Goal: Task Accomplishment & Management: Manage account settings

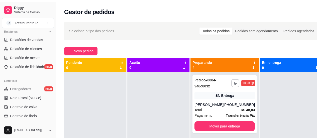
scroll to position [159, 0]
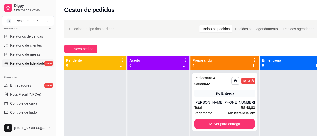
click at [27, 64] on span "Relatório de fidelidade" at bounding box center [27, 63] width 35 height 5
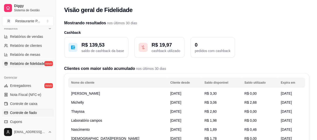
click at [33, 114] on span "Controle de fiado" at bounding box center [23, 112] width 27 height 5
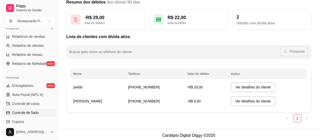
scroll to position [25, 0]
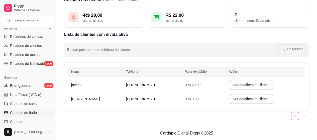
click at [228, 84] on button "Ver detalhes do cliente" at bounding box center [250, 85] width 45 height 10
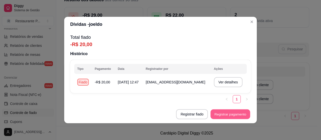
click at [222, 116] on button "Registrar pagamento" at bounding box center [230, 114] width 40 height 10
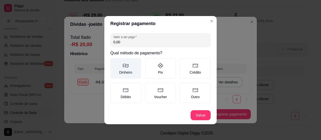
click at [129, 71] on label "Dinheiro" at bounding box center [125, 68] width 31 height 21
click at [114, 62] on button "Dinheiro" at bounding box center [112, 60] width 4 height 4
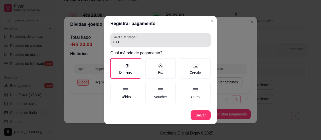
click at [125, 45] on div "0,00" at bounding box center [160, 40] width 94 height 10
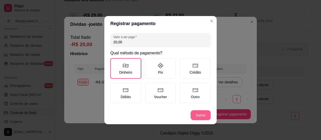
type input "20,00"
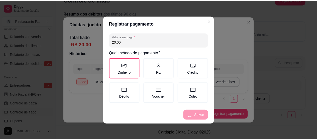
scroll to position [11, 0]
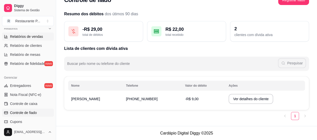
click at [28, 36] on span "Relatórios de vendas" at bounding box center [26, 36] width 33 height 5
select select "ALL"
select select "0"
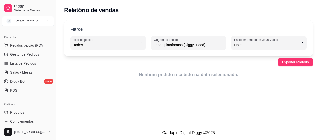
scroll to position [42, 0]
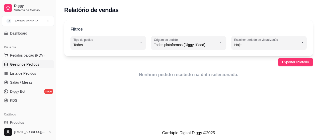
click at [41, 63] on link "Gestor de Pedidos" at bounding box center [28, 64] width 52 height 8
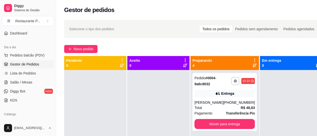
click at [125, 39] on div "**********" at bounding box center [193, 107] width 274 height 181
click at [76, 47] on span "Novo pedido" at bounding box center [84, 49] width 20 height 6
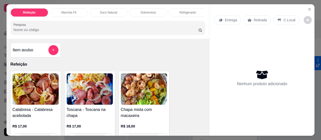
click at [36, 41] on div "Item avulso Refeição Calabresa - Calabresa acebolada R$ 17,00 0 Toscana - Tosca…" at bounding box center [108, 87] width 203 height 97
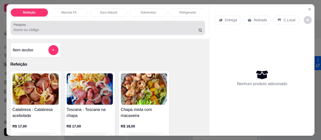
click at [46, 29] on input "Pesquisa" at bounding box center [106, 29] width 185 height 5
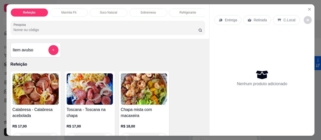
click at [46, 29] on input "Pesquisa" at bounding box center [106, 29] width 185 height 5
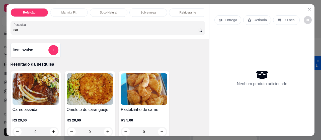
type input "car"
click at [28, 84] on img at bounding box center [36, 88] width 46 height 31
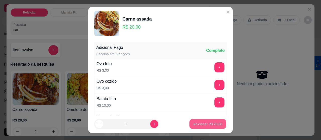
click at [211, 124] on p "Adicionar R$ 20,00" at bounding box center [207, 123] width 29 height 5
type input "1"
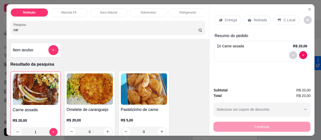
click at [225, 19] on p "Entrega" at bounding box center [230, 20] width 12 height 5
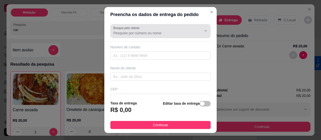
click at [142, 36] on div "Busque pelo cliente" at bounding box center [160, 31] width 100 height 14
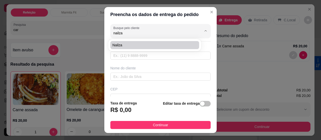
click at [140, 41] on li "Nailza" at bounding box center [154, 45] width 88 height 8
type input "Nailza"
type input "91985959505"
type input "Nailza"
type input "Passagem do Carmo próx açaí do bom, ao lado da casa n500"
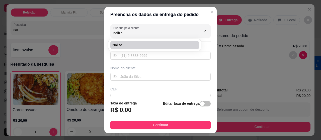
type input "[GEOGRAPHIC_DATA]"
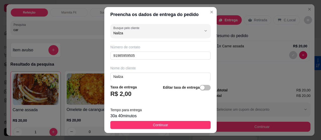
type input "Nailza"
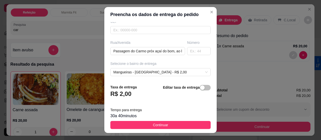
scroll to position [76, 0]
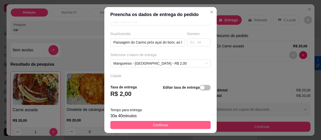
click at [147, 121] on button "Continuar" at bounding box center [160, 125] width 100 height 8
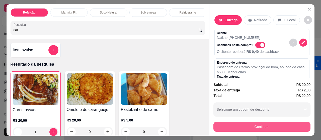
click at [279, 122] on button "Continuar" at bounding box center [261, 127] width 97 height 10
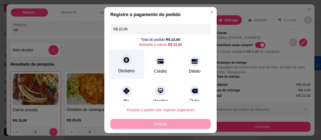
click at [124, 58] on icon at bounding box center [126, 60] width 6 height 6
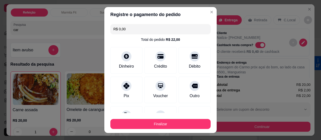
type input "R$ 0,00"
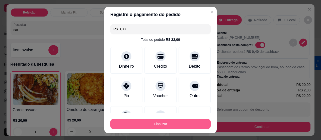
click at [152, 123] on button "Finalizar" at bounding box center [160, 124] width 100 height 10
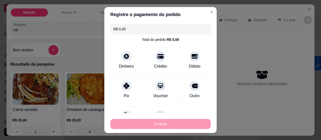
type input "0"
type input "-R$ 22,00"
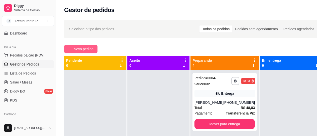
click at [80, 46] on button "Novo pedido" at bounding box center [80, 49] width 33 height 8
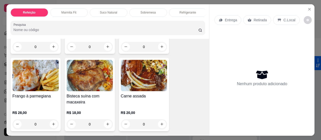
scroll to position [158, 0]
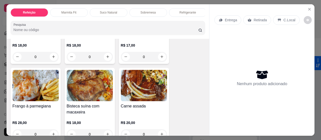
click at [153, 84] on img at bounding box center [144, 85] width 46 height 31
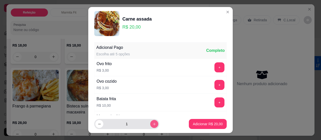
click at [150, 121] on button "increase-product-quantity" at bounding box center [154, 124] width 8 height 8
type input "2"
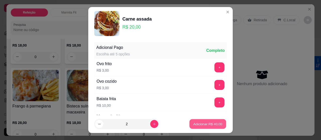
click at [197, 121] on p "Adicionar R$ 40,00" at bounding box center [207, 123] width 29 height 5
type input "2"
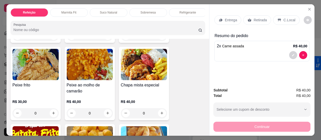
scroll to position [467, 0]
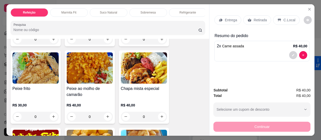
click at [31, 70] on img at bounding box center [36, 67] width 46 height 31
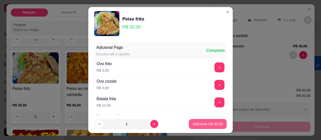
click at [189, 122] on button "Adicionar R$ 30,00" at bounding box center [208, 124] width 38 height 10
type input "1"
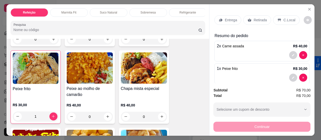
click at [225, 15] on div "Entrega" at bounding box center [227, 20] width 27 height 10
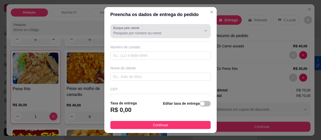
click at [115, 33] on input "Busque pelo cliente" at bounding box center [153, 33] width 80 height 5
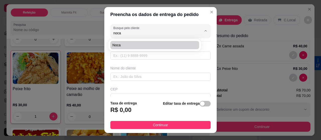
click at [115, 40] on div "Noca" at bounding box center [154, 45] width 92 height 12
click at [117, 46] on span "Noca" at bounding box center [151, 45] width 79 height 5
type input "Noca"
type input "91985685132"
type input "Noca"
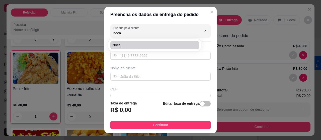
type input "5 rua"
type input "59"
type input "[GEOGRAPHIC_DATA]"
type input "Antes da oficina do [PERSON_NAME], casa Rosa de 2 andares"
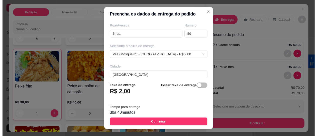
scroll to position [87, 0]
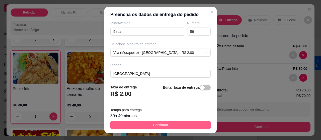
click at [167, 124] on button "Continuar" at bounding box center [160, 125] width 100 height 8
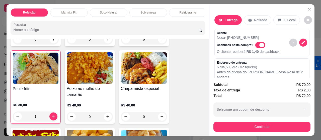
click at [259, 44] on span "Automatic updates" at bounding box center [261, 45] width 5 height 4
click at [256, 46] on input "Automatic updates" at bounding box center [256, 47] width 3 height 3
checkbox input "false"
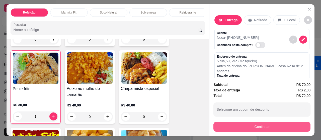
click at [267, 124] on button "Continuar" at bounding box center [261, 127] width 97 height 10
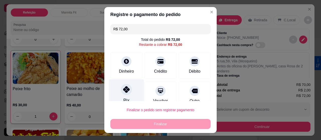
click at [125, 90] on icon at bounding box center [126, 89] width 7 height 7
type input "R$ 0,00"
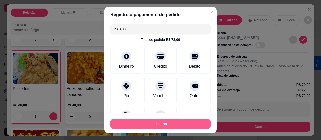
click at [160, 123] on button "Finalizar" at bounding box center [160, 124] width 100 height 10
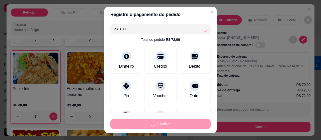
type input "0"
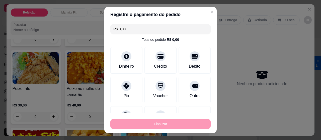
type input "-R$ 72,00"
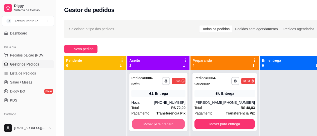
click at [160, 123] on button "Mover para preparo" at bounding box center [158, 124] width 53 height 10
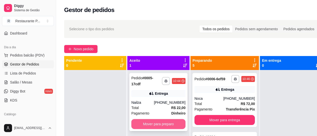
click at [154, 126] on button "Mover para preparo" at bounding box center [158, 124] width 54 height 10
click at [157, 120] on button "Mover para preparo" at bounding box center [158, 124] width 54 height 10
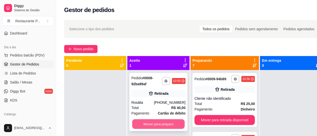
click at [154, 123] on button "Mover para preparo" at bounding box center [158, 124] width 53 height 10
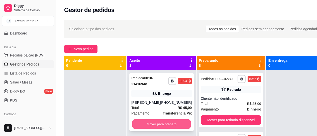
click at [167, 122] on button "Mover para preparo" at bounding box center [161, 124] width 59 height 10
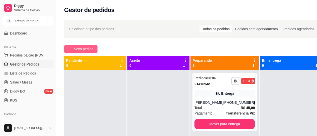
click at [90, 50] on span "Novo pedido" at bounding box center [84, 49] width 20 height 6
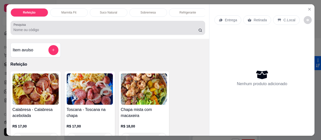
click at [33, 32] on input "Pesquisa" at bounding box center [106, 29] width 185 height 5
click at [39, 35] on div "Pesquisa" at bounding box center [108, 28] width 195 height 14
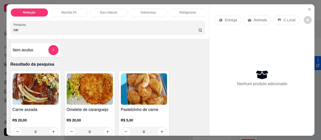
type input "car"
click at [44, 91] on img at bounding box center [36, 88] width 46 height 31
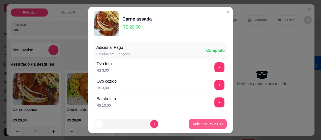
click at [206, 125] on p "Adicionar R$ 20,00" at bounding box center [208, 123] width 30 height 5
type input "1"
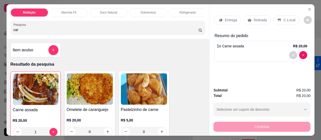
drag, startPoint x: 261, startPoint y: 18, endPoint x: 264, endPoint y: 16, distance: 3.6
click at [262, 18] on p "Retirada" at bounding box center [259, 20] width 13 height 5
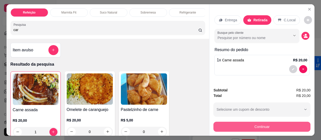
click at [264, 128] on button "Continuar" at bounding box center [261, 127] width 97 height 10
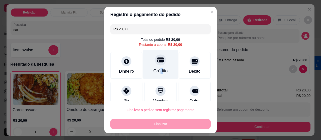
click at [155, 69] on div "Crédito" at bounding box center [160, 71] width 14 height 7
type input "R$ 0,00"
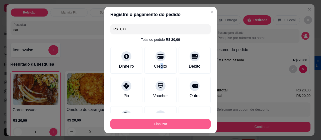
click at [172, 120] on button "Finalizar" at bounding box center [160, 124] width 100 height 10
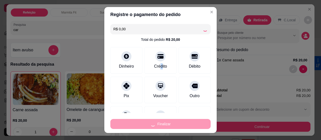
type input "0"
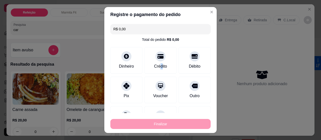
type input "-R$ 20,00"
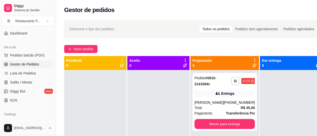
click at [252, 66] on icon at bounding box center [254, 66] width 4 height 4
click at [250, 65] on div "Preparando 9" at bounding box center [224, 63] width 64 height 10
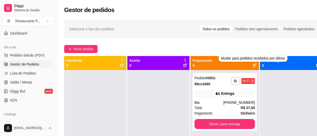
click at [253, 68] on div "Preparando 9" at bounding box center [224, 63] width 64 height 10
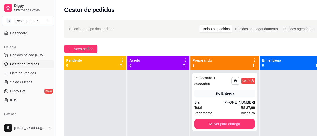
click at [253, 65] on icon at bounding box center [254, 66] width 4 height 4
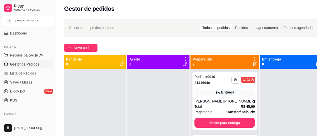
scroll to position [1, 0]
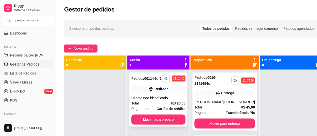
click at [160, 111] on div "**********" at bounding box center [158, 100] width 58 height 54
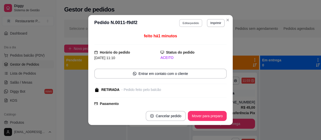
click at [190, 22] on button "Editar pedido" at bounding box center [190, 23] width 23 height 8
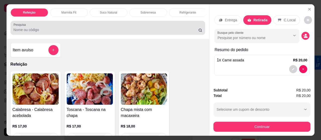
click at [73, 26] on div at bounding box center [108, 28] width 189 height 10
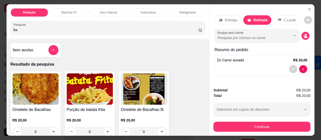
type input "ba"
click at [22, 88] on img at bounding box center [36, 88] width 46 height 31
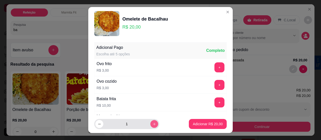
click at [152, 122] on icon "increase-product-quantity" at bounding box center [154, 124] width 4 height 4
type input "2"
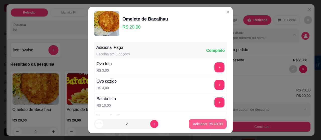
click at [195, 124] on p "Adicionar R$ 40,00" at bounding box center [208, 123] width 30 height 5
type input "2"
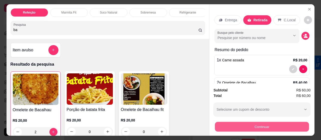
click at [255, 123] on button "Continuar" at bounding box center [262, 127] width 94 height 10
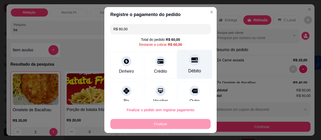
click at [181, 67] on div "Débito" at bounding box center [194, 64] width 35 height 29
type input "R$ 0,00"
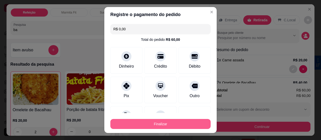
click at [186, 125] on button "Finalizar" at bounding box center [160, 124] width 100 height 10
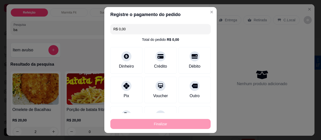
type input "0"
type input "-R$ 60,00"
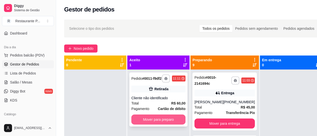
click at [149, 119] on button "Mover para preparo" at bounding box center [158, 120] width 54 height 10
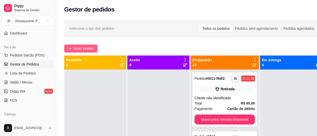
click at [82, 48] on span "Novo pedido" at bounding box center [84, 49] width 20 height 6
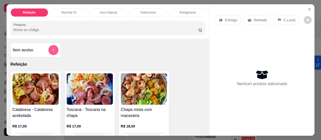
click at [49, 50] on button "add-separate-item" at bounding box center [53, 50] width 10 height 10
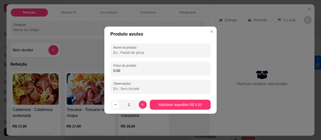
click at [133, 54] on input "Nome do produto" at bounding box center [160, 52] width 94 height 5
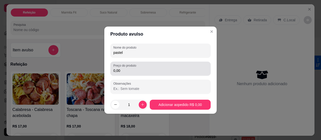
type input "pastel"
click at [127, 72] on input "0,00" at bounding box center [160, 70] width 94 height 5
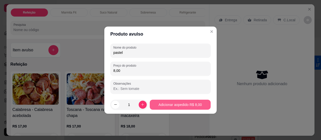
type input "8,00"
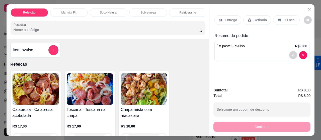
click at [261, 20] on p "Retirada" at bounding box center [259, 20] width 13 height 5
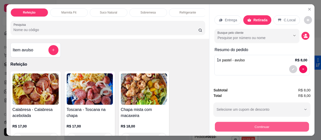
click at [274, 122] on button "Continuar" at bounding box center [262, 127] width 94 height 10
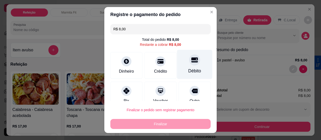
click at [190, 69] on div "Débito" at bounding box center [194, 71] width 13 height 7
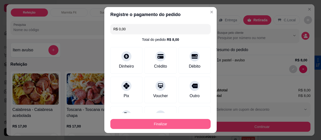
click at [160, 121] on button "Finalizar" at bounding box center [160, 124] width 100 height 10
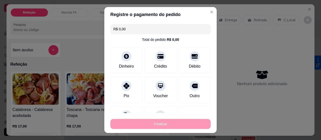
type input "-R$ 8,00"
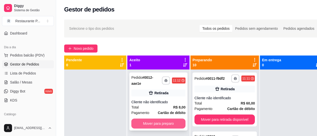
click at [153, 122] on button "Mover para preparo" at bounding box center [158, 124] width 54 height 10
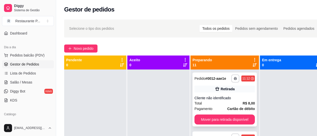
click at [199, 97] on div "Cliente não identificado" at bounding box center [224, 98] width 60 height 5
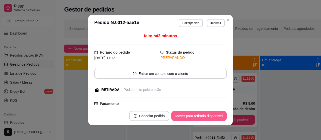
click at [201, 112] on button "Mover para retirada disponível" at bounding box center [198, 116] width 55 height 10
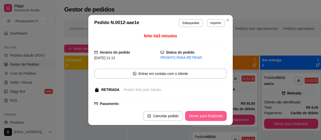
click at [190, 116] on button "Mover para finalizado" at bounding box center [206, 116] width 42 height 10
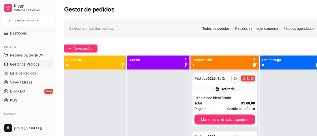
click at [253, 67] on div "Preparando 10" at bounding box center [224, 63] width 64 height 10
click at [254, 65] on icon at bounding box center [254, 65] width 4 height 4
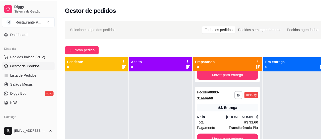
scroll to position [118, 0]
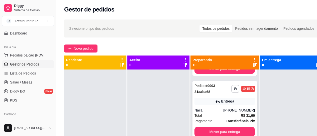
click at [239, 111] on div "[PHONE_NUMBER]" at bounding box center [239, 110] width 32 height 5
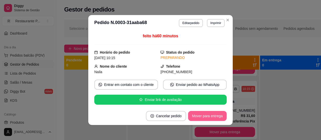
click at [202, 113] on button "Mover para entrega" at bounding box center [207, 116] width 39 height 10
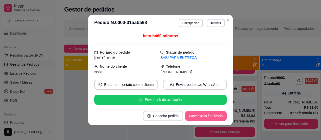
click at [201, 109] on footer "Cancelar pedido Mover para finalizado" at bounding box center [160, 116] width 144 height 18
click at [204, 119] on button "Mover para finalizado" at bounding box center [206, 116] width 42 height 10
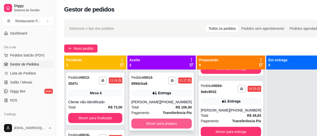
click at [155, 128] on button "Mover para preparo" at bounding box center [161, 124] width 60 height 10
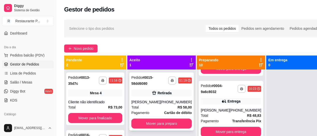
click at [165, 118] on div "**********" at bounding box center [161, 102] width 64 height 58
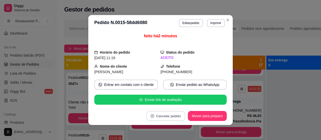
click at [151, 119] on button "Cancelar pedido" at bounding box center [165, 116] width 39 height 10
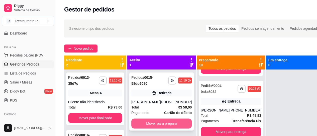
click at [162, 123] on button "Mover para preparo" at bounding box center [161, 124] width 60 height 10
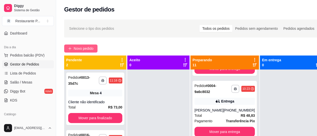
click at [89, 47] on span "Novo pedido" at bounding box center [84, 49] width 20 height 6
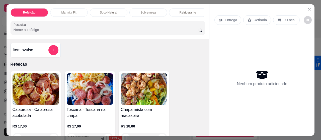
click at [39, 30] on input "Pesquisa" at bounding box center [106, 29] width 185 height 5
click at [17, 32] on input "Pesquisa" at bounding box center [106, 29] width 185 height 5
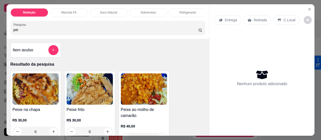
type input "pei"
click at [78, 87] on img at bounding box center [90, 88] width 46 height 31
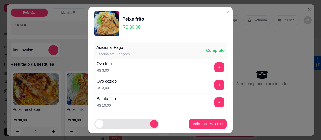
click at [145, 122] on input "1" at bounding box center [126, 124] width 47 height 10
click at [150, 123] on button "increase-product-quantity" at bounding box center [154, 124] width 8 height 8
type input "2"
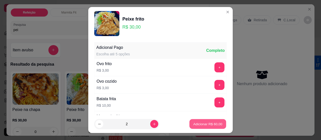
click at [194, 123] on p "Adicionar R$ 60,00" at bounding box center [207, 123] width 29 height 5
type input "2"
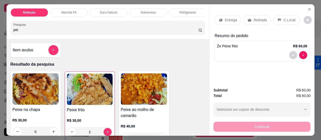
click at [222, 19] on div "Entrega" at bounding box center [227, 20] width 27 height 10
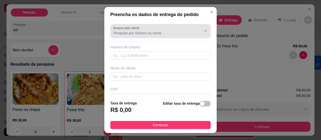
click at [120, 35] on div at bounding box center [160, 31] width 94 height 10
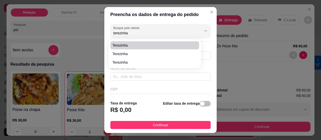
click at [123, 45] on span "Terezinha" at bounding box center [151, 45] width 79 height 5
type input "Terezinha"
type input "919833939"
type input "Terezinha"
type input "[PERSON_NAME]"
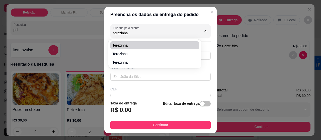
type input "30"
type input "[GEOGRAPHIC_DATA]"
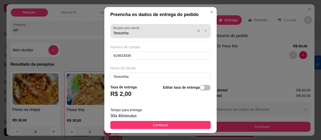
click at [142, 33] on input "Terezinha" at bounding box center [153, 33] width 80 height 5
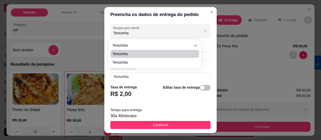
click at [130, 52] on span "Terezinha" at bounding box center [151, 53] width 79 height 5
type input "Terezinha"
type input "91995132264"
type input "Terezinha"
type input "66911190"
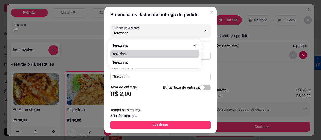
type input "Travessa Pratiquara"
type input "903"
type input "Alameda costa"
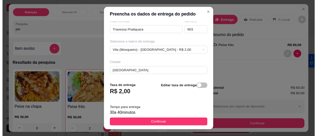
scroll to position [109, 0]
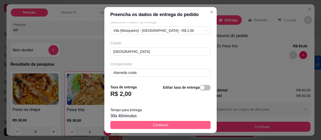
click at [153, 125] on span "Continuar" at bounding box center [160, 125] width 15 height 6
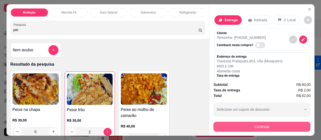
click at [269, 123] on button "Continuar" at bounding box center [261, 127] width 97 height 10
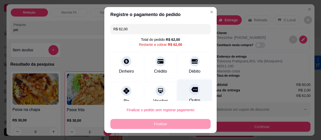
click at [189, 88] on div at bounding box center [194, 89] width 11 height 11
type input "R$ 0,00"
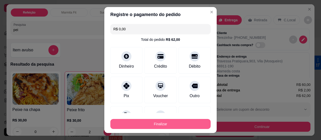
click at [177, 120] on button "Finalizar" at bounding box center [160, 124] width 100 height 10
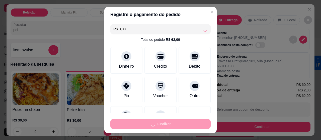
type input "0"
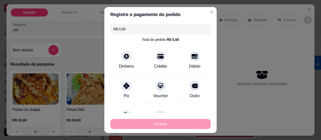
type input "-R$ 62,00"
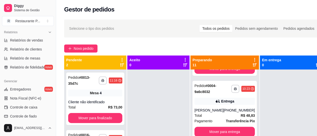
scroll to position [160, 0]
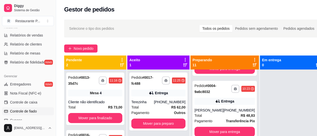
click at [30, 109] on span "Controle de fiado" at bounding box center [23, 111] width 27 height 5
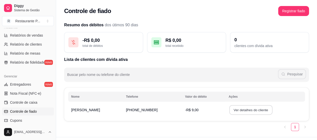
click at [229, 108] on button "Ver detalhes do cliente" at bounding box center [250, 110] width 43 height 10
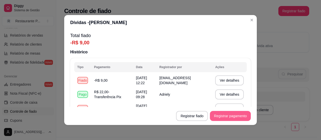
click at [228, 117] on button "Registrar pagamento" at bounding box center [230, 116] width 41 height 10
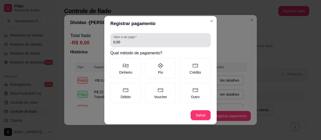
click at [116, 37] on label "Valor a ser pago" at bounding box center [125, 37] width 25 height 4
click at [116, 40] on input "0,00" at bounding box center [160, 42] width 94 height 5
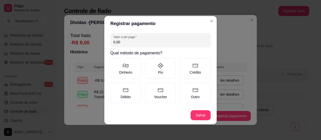
click at [121, 41] on input "0,00" at bounding box center [160, 42] width 94 height 5
type input "9,00"
click at [171, 74] on label "Pix" at bounding box center [160, 68] width 31 height 21
click at [149, 62] on button "Pix" at bounding box center [147, 60] width 4 height 4
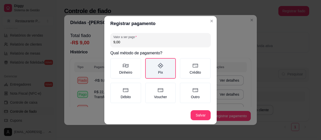
click at [158, 72] on label "Pix" at bounding box center [160, 68] width 31 height 21
click at [149, 62] on button "Pix" at bounding box center [147, 60] width 4 height 4
click at [164, 73] on label "Pix" at bounding box center [160, 68] width 31 height 21
click at [149, 62] on button "Pix" at bounding box center [147, 60] width 4 height 4
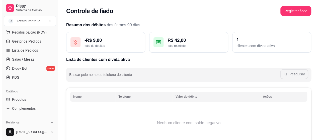
scroll to position [53, 0]
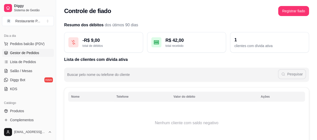
click at [35, 52] on span "Gestor de Pedidos" at bounding box center [24, 52] width 29 height 5
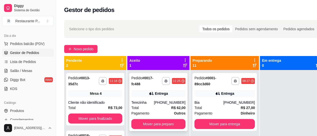
click at [176, 104] on div "[PHONE_NUMBER]" at bounding box center [170, 102] width 32 height 5
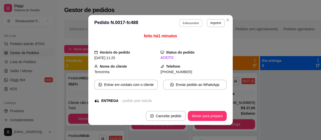
click at [189, 22] on button "Editar pedido" at bounding box center [190, 23] width 23 height 8
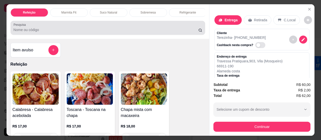
click at [48, 27] on div at bounding box center [108, 28] width 189 height 10
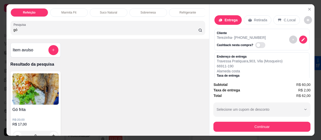
type input "gó"
click at [46, 88] on img at bounding box center [36, 88] width 46 height 31
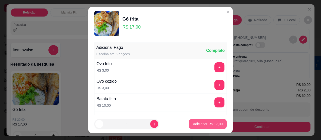
click at [194, 121] on button "Adicionar R$ 17,00" at bounding box center [208, 124] width 38 height 10
type input "1"
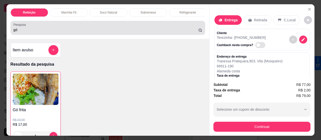
click at [59, 32] on input "gó" at bounding box center [106, 29] width 185 height 5
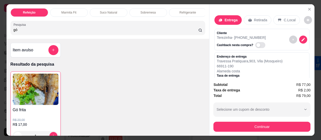
type input "g"
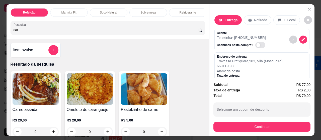
type input "car"
click at [44, 87] on img at bounding box center [36, 88] width 46 height 31
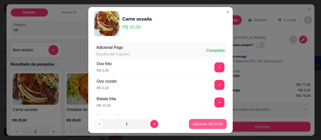
click at [193, 121] on p "Adicionar R$ 20,00" at bounding box center [208, 123] width 30 height 5
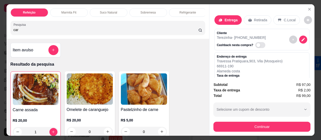
type input "1"
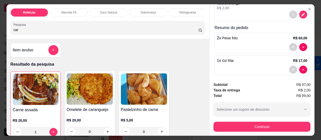
scroll to position [73, 0]
type input "0"
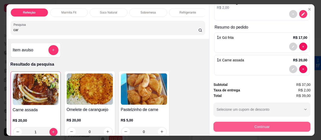
click at [270, 122] on button "Continuar" at bounding box center [261, 127] width 97 height 10
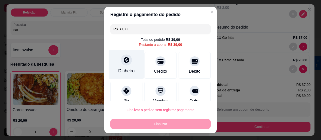
click at [120, 67] on div "Dinheiro" at bounding box center [126, 64] width 35 height 29
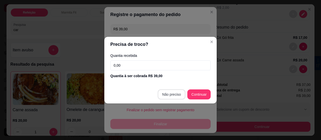
type input "R$ 0,00"
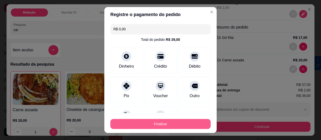
click at [173, 123] on button "Finalizar" at bounding box center [160, 124] width 100 height 10
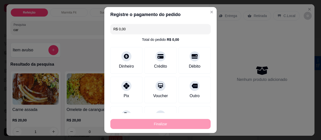
type input "0"
type input "-R$ 39,00"
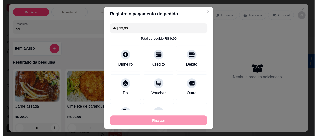
scroll to position [4, 0]
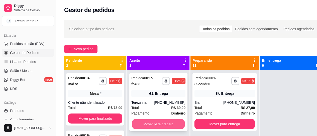
click at [153, 126] on button "Mover para preparo" at bounding box center [158, 124] width 53 height 10
click at [145, 124] on button "Mover para preparo" at bounding box center [158, 124] width 53 height 10
click at [172, 121] on button "Mover para preparo" at bounding box center [158, 124] width 53 height 10
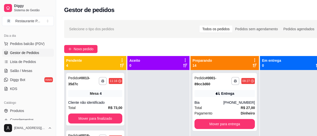
click at [251, 65] on div "Preparando 14" at bounding box center [224, 63] width 64 height 10
click at [252, 64] on icon at bounding box center [254, 66] width 4 height 4
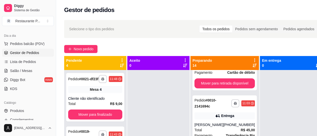
scroll to position [328, 0]
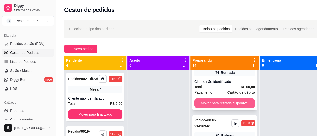
click at [225, 103] on button "Mover para retirada disponível" at bounding box center [224, 103] width 60 height 10
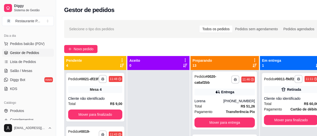
scroll to position [0, 0]
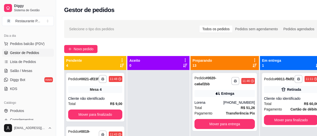
click at [252, 67] on icon at bounding box center [254, 66] width 4 height 4
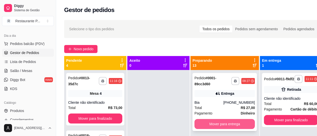
click at [224, 121] on button "Mover para entrega" at bounding box center [224, 124] width 60 height 10
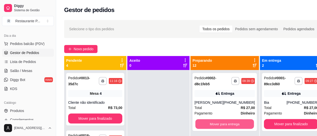
click at [224, 121] on button "Mover para entrega" at bounding box center [224, 124] width 59 height 10
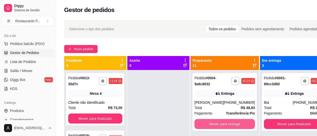
click at [224, 121] on button "Mover para entrega" at bounding box center [224, 124] width 60 height 10
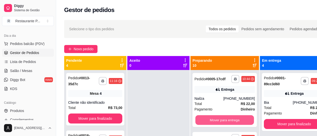
click at [224, 121] on button "Mover para entrega" at bounding box center [224, 120] width 59 height 10
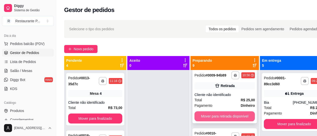
click at [241, 121] on button "Mover para retirada disponível" at bounding box center [224, 116] width 60 height 10
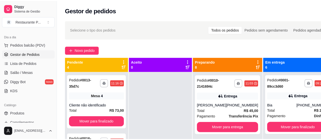
scroll to position [63, 0]
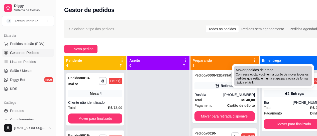
click at [274, 80] on span "Com essa opção você tem a opção de mover todos os pedidos que estão em uma etap…" at bounding box center [273, 79] width 74 height 12
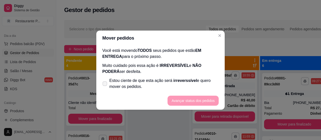
click at [102, 79] on label "Estou ciente de que esta ação será irreverssível e quero mover os pedidos." at bounding box center [160, 84] width 120 height 16
click at [102, 84] on input "Estou ciente de que esta ação será irreverssível e quero mover os pedidos." at bounding box center [103, 85] width 3 height 3
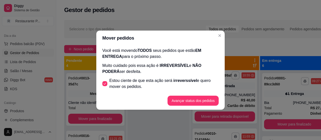
click at [102, 82] on label "Estou ciente de que esta ação será irreverssível e quero mover os pedidos." at bounding box center [160, 84] width 120 height 16
click at [102, 84] on input "Estou ciente de que esta ação será irreverssível e quero mover os pedidos." at bounding box center [103, 85] width 3 height 3
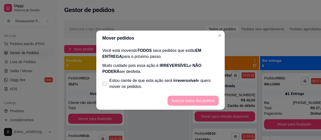
click at [103, 83] on span at bounding box center [104, 83] width 5 height 5
click at [103, 84] on input "Estou ciente de que esta ação será irreverssível e quero mover os pedidos." at bounding box center [103, 85] width 3 height 3
checkbox input "true"
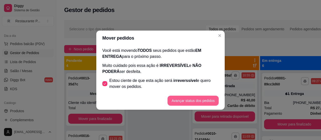
click at [190, 102] on button "Avançar status dos pedidos" at bounding box center [192, 101] width 51 height 10
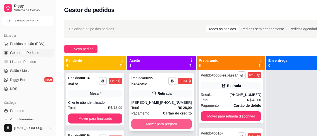
click at [150, 121] on button "Mover para preparo" at bounding box center [161, 124] width 60 height 10
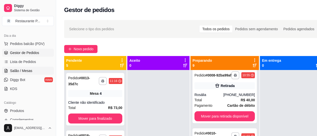
click at [26, 69] on span "Salão / Mesas" at bounding box center [21, 70] width 22 height 5
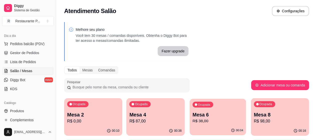
click at [192, 113] on p "Mesa 6" at bounding box center [217, 114] width 51 height 7
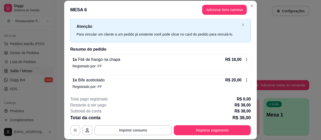
scroll to position [13, 0]
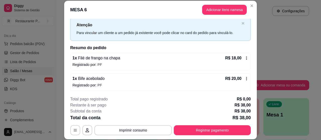
click at [238, 60] on div "R$ 18,00" at bounding box center [236, 58] width 23 height 6
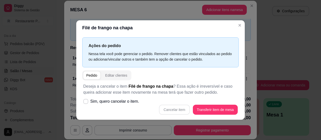
click at [180, 111] on div "Cancelar item Transferir item de mesa" at bounding box center [160, 110] width 154 height 10
click at [88, 101] on span at bounding box center [85, 101] width 5 height 5
click at [86, 102] on input "Sim, quero cancelar o item." at bounding box center [84, 103] width 3 height 3
checkbox input "true"
click at [175, 111] on button "Cancelar item" at bounding box center [174, 110] width 31 height 10
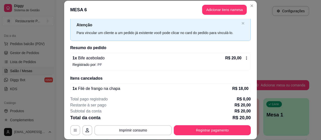
click at [246, 56] on icon at bounding box center [246, 57] width 1 height 3
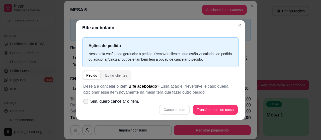
click at [86, 101] on icon at bounding box center [86, 101] width 4 height 3
click at [86, 102] on input "Sim, quero cancelar o item." at bounding box center [84, 103] width 3 height 3
checkbox input "true"
click at [171, 109] on button "Cancelar item" at bounding box center [174, 110] width 30 height 10
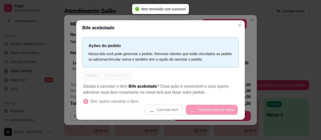
scroll to position [0, 0]
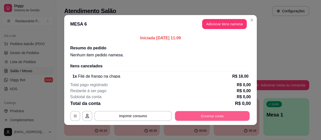
click at [196, 117] on button "Encerrar conta" at bounding box center [212, 116] width 75 height 10
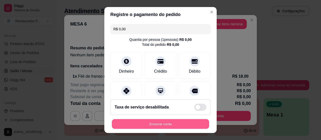
click at [179, 120] on button "Encerrar conta" at bounding box center [160, 124] width 97 height 10
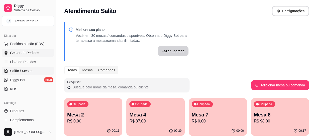
click at [25, 54] on span "Gestor de Pedidos" at bounding box center [24, 52] width 29 height 5
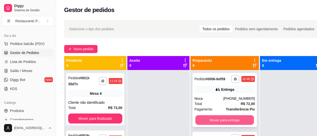
click at [215, 120] on button "Mover para entrega" at bounding box center [224, 120] width 59 height 10
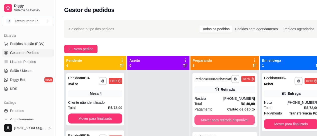
click at [215, 120] on button "Mover para retirada disponível" at bounding box center [224, 120] width 60 height 10
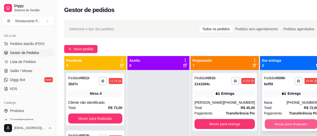
click at [283, 122] on button "Mover para finalizado" at bounding box center [290, 124] width 53 height 10
click at [283, 122] on button "Mover para finalizado" at bounding box center [291, 124] width 54 height 10
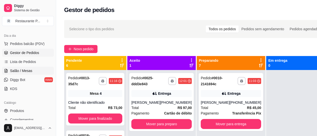
click at [26, 69] on span "Salão / Mesas" at bounding box center [21, 70] width 22 height 5
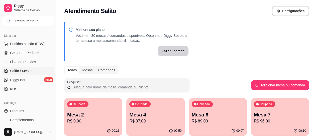
click at [140, 120] on p "R$ 87,00" at bounding box center [155, 121] width 52 height 6
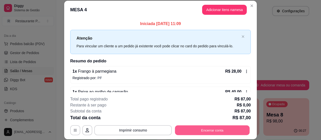
click at [192, 132] on button "Encerrar conta" at bounding box center [212, 130] width 75 height 10
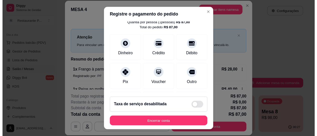
scroll to position [10, 0]
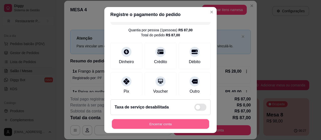
click at [156, 124] on button "Encerrar conta" at bounding box center [160, 124] width 97 height 10
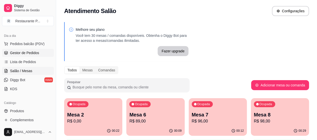
click at [26, 53] on span "Gestor de Pedidos" at bounding box center [24, 52] width 29 height 5
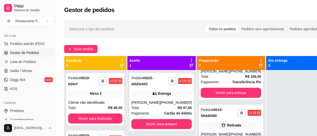
scroll to position [102, 0]
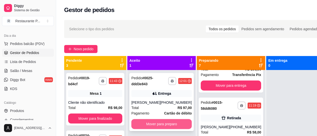
click at [158, 123] on button "Mover para preparo" at bounding box center [161, 124] width 60 height 10
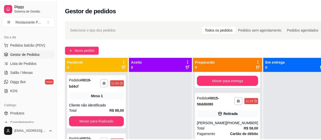
scroll to position [119, 0]
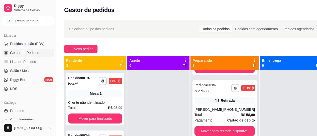
click at [240, 115] on strong "R$ 58,00" at bounding box center [247, 115] width 14 height 4
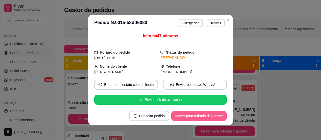
click at [206, 116] on button "Mover para retirada disponível" at bounding box center [198, 116] width 55 height 10
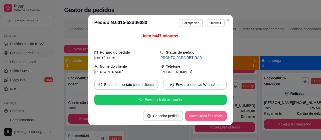
click at [206, 116] on button "Mover para finalizado" at bounding box center [206, 116] width 42 height 10
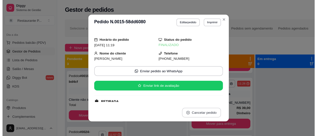
scroll to position [1, 0]
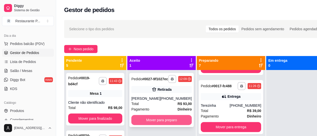
click at [163, 121] on button "Mover para preparo" at bounding box center [161, 120] width 60 height 10
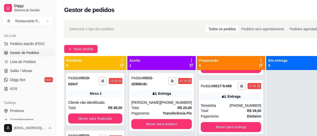
click at [89, 18] on div "**********" at bounding box center [196, 107] width 280 height 181
click at [150, 123] on button "Mover para preparo" at bounding box center [161, 124] width 60 height 10
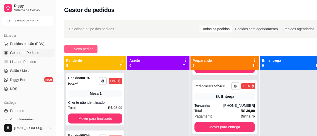
click at [89, 51] on span "Novo pedido" at bounding box center [84, 49] width 20 height 6
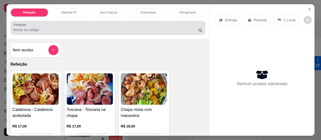
click at [41, 31] on input "Pesquisa" at bounding box center [106, 29] width 185 height 5
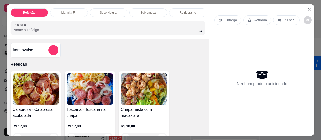
click at [41, 31] on input "Pesquisa" at bounding box center [106, 29] width 185 height 5
click at [29, 32] on input "Pesquisa" at bounding box center [106, 29] width 185 height 5
click at [30, 32] on input "Pesquisa" at bounding box center [106, 29] width 185 height 5
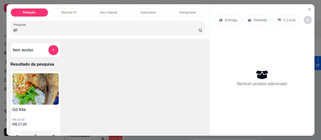
type input "gó"
click at [45, 87] on img at bounding box center [36, 88] width 46 height 31
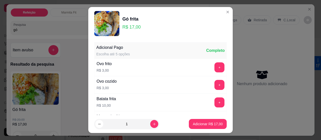
click at [197, 115] on footer "1 Adicionar R$ 17,00" at bounding box center [160, 124] width 144 height 18
click at [197, 122] on p "Adicionar R$ 17,00" at bounding box center [208, 123] width 30 height 5
type input "1"
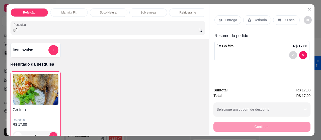
click at [254, 18] on p "Retirada" at bounding box center [259, 20] width 13 height 5
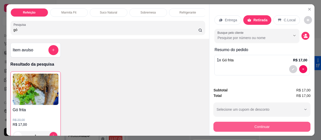
click at [244, 125] on button "Continuar" at bounding box center [261, 127] width 97 height 10
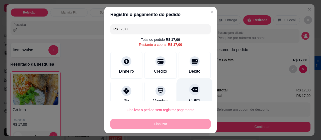
click at [189, 94] on div at bounding box center [194, 89] width 11 height 11
type input "R$ 0,00"
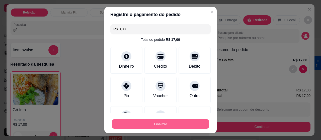
click at [157, 123] on button "Finalizar" at bounding box center [160, 124] width 97 height 10
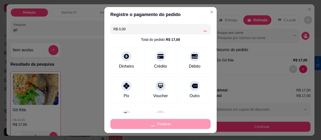
type input "0"
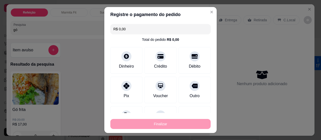
type input "-R$ 17,00"
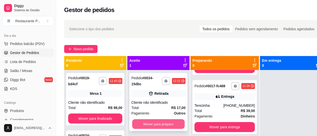
click at [156, 122] on button "Mover para preparo" at bounding box center [158, 124] width 53 height 10
click at [149, 125] on button "Mover para preparo" at bounding box center [158, 124] width 54 height 10
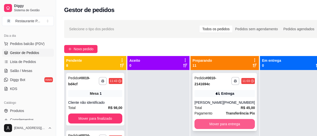
click at [236, 120] on button "Mover para entrega" at bounding box center [224, 124] width 60 height 10
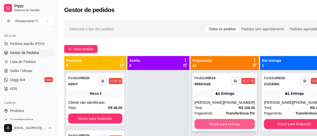
click at [231, 125] on button "Mover para entrega" at bounding box center [224, 124] width 60 height 10
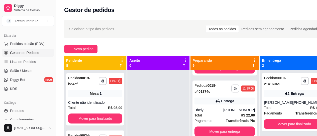
scroll to position [58, 0]
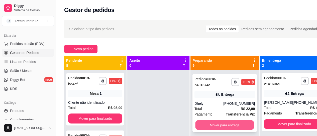
click at [234, 122] on button "Mover para entrega" at bounding box center [224, 125] width 59 height 10
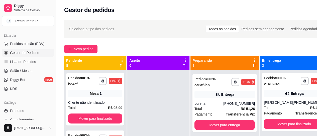
scroll to position [0, 0]
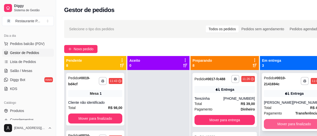
click at [288, 126] on button "Mover para finalizado" at bounding box center [294, 124] width 60 height 10
click at [289, 125] on button "Mover para finalizado" at bounding box center [294, 124] width 60 height 10
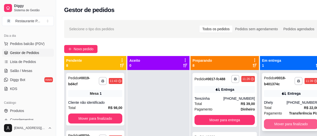
click at [294, 124] on button "Mover para finalizado" at bounding box center [291, 124] width 54 height 10
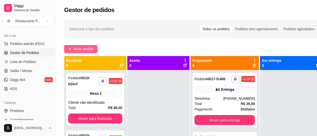
click at [76, 48] on span "Novo pedido" at bounding box center [84, 49] width 20 height 6
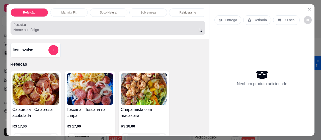
click at [18, 30] on input "Pesquisa" at bounding box center [106, 29] width 185 height 5
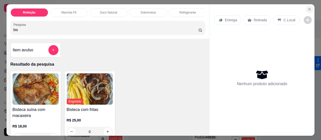
type input "bis"
click at [307, 7] on icon "Close" at bounding box center [309, 9] width 4 height 4
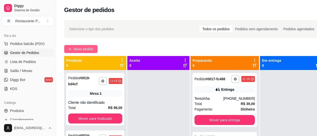
click at [81, 50] on span "Novo pedido" at bounding box center [84, 49] width 20 height 6
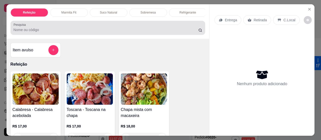
click at [26, 28] on div at bounding box center [108, 28] width 189 height 10
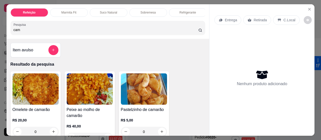
type input "cam"
click at [30, 86] on img at bounding box center [36, 88] width 46 height 31
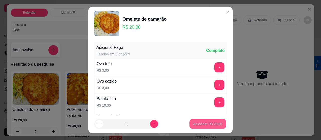
click at [199, 127] on button "Adicionar R$ 20,00" at bounding box center [207, 124] width 37 height 10
type input "1"
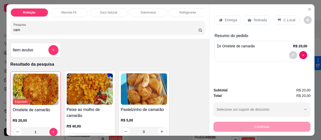
click at [223, 15] on div "Entrega" at bounding box center [227, 20] width 27 height 10
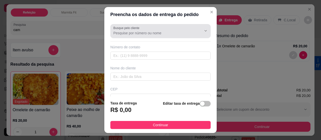
click at [123, 35] on input "Busque pelo cliente" at bounding box center [153, 33] width 80 height 5
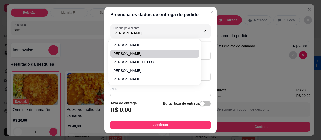
click at [118, 53] on span "[PERSON_NAME]" at bounding box center [151, 53] width 79 height 5
type input "[PERSON_NAME]"
type input "91991288896"
type input "[PERSON_NAME]"
type input "[PERSON_NAME], casa de 2 andares"
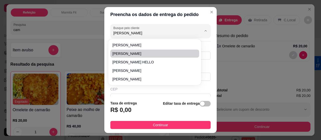
type input "42"
type input "[GEOGRAPHIC_DATA]"
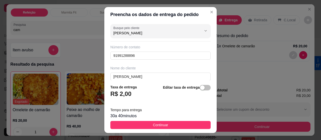
type input "[PERSON_NAME]"
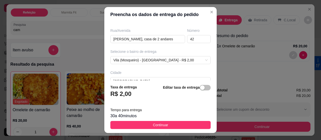
scroll to position [81, 0]
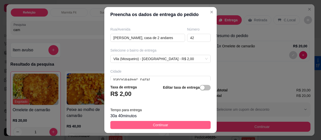
click at [160, 124] on span "Continuar" at bounding box center [160, 125] width 15 height 6
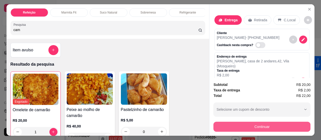
click at [278, 126] on button "Continuar" at bounding box center [261, 127] width 97 height 10
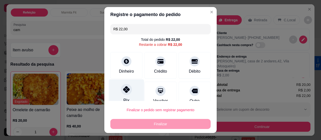
click at [123, 89] on icon at bounding box center [126, 89] width 7 height 7
type input "R$ 0,00"
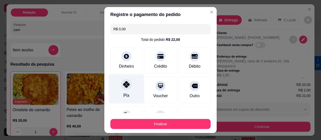
click at [123, 82] on icon at bounding box center [126, 84] width 7 height 7
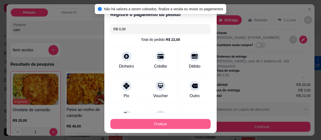
click at [152, 126] on button "Finalizar" at bounding box center [160, 124] width 100 height 10
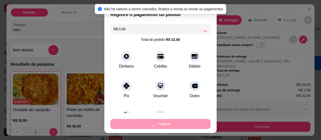
type input "0"
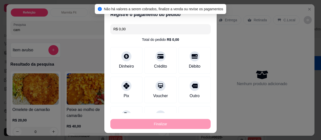
type input "-R$ 22,00"
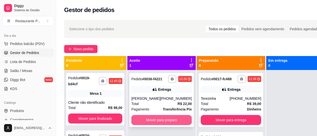
click at [159, 124] on button "Mover para preparo" at bounding box center [161, 120] width 60 height 10
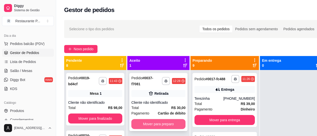
click at [159, 123] on button "Mover para preparo" at bounding box center [158, 124] width 54 height 10
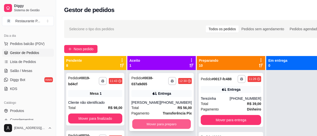
click at [166, 120] on button "Mover para preparo" at bounding box center [161, 124] width 59 height 10
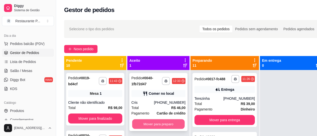
click at [174, 123] on button "Mover para preparo" at bounding box center [158, 124] width 53 height 10
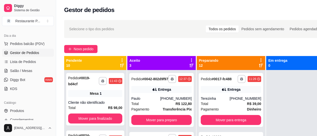
drag, startPoint x: 135, startPoint y: 58, endPoint x: 254, endPoint y: 114, distance: 131.5
click at [254, 114] on div "**********" at bounding box center [196, 124] width 264 height 136
click at [33, 69] on link "Salão / Mesas" at bounding box center [28, 71] width 52 height 8
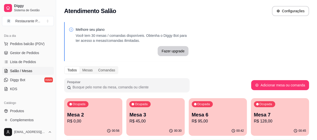
click at [151, 124] on p "R$ 45,00" at bounding box center [155, 121] width 52 height 6
drag, startPoint x: 229, startPoint y: 97, endPoint x: 316, endPoint y: 89, distance: 86.5
drag, startPoint x: 316, startPoint y: 89, endPoint x: 320, endPoint y: 61, distance: 28.4
click at [254, 112] on p "Mesa 7" at bounding box center [280, 114] width 52 height 7
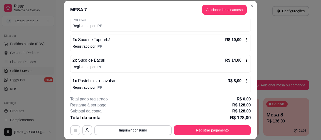
scroll to position [107, 0]
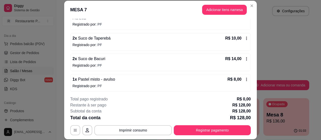
click at [237, 57] on div "R$ 14,00" at bounding box center [236, 59] width 23 height 6
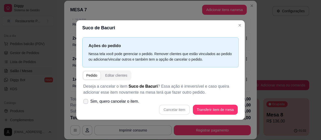
click at [87, 98] on label "Sim, quero cancelar o item." at bounding box center [111, 101] width 60 height 10
click at [86, 102] on input "Sim, quero cancelar o item." at bounding box center [84, 103] width 3 height 3
checkbox input "true"
click at [174, 105] on button "Cancelar item" at bounding box center [174, 110] width 30 height 10
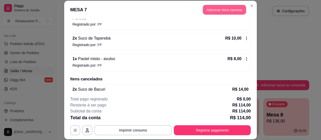
click at [215, 11] on button "Adicionar itens na mesa" at bounding box center [224, 10] width 43 height 10
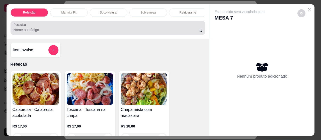
click at [45, 29] on div at bounding box center [108, 28] width 189 height 10
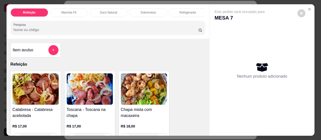
click at [107, 12] on p "Suco Natural" at bounding box center [108, 13] width 17 height 4
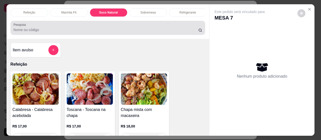
scroll to position [14, 0]
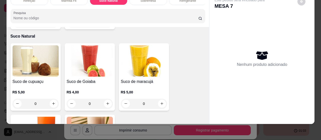
click at [96, 117] on img at bounding box center [90, 132] width 46 height 31
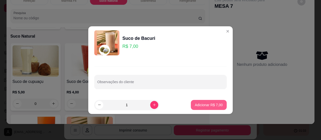
click at [203, 106] on p "Adicionar R$ 7,00" at bounding box center [209, 104] width 28 height 5
type input "1"
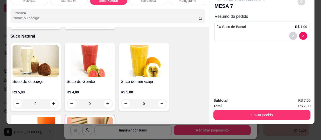
click at [298, 0] on button "decrease-product-quantity" at bounding box center [301, 1] width 8 height 8
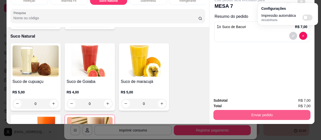
click at [252, 110] on button "Enviar pedido" at bounding box center [261, 115] width 97 height 10
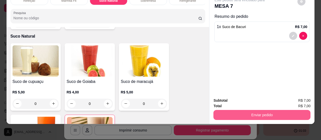
click at [271, 110] on button "Enviar pedido" at bounding box center [261, 115] width 97 height 10
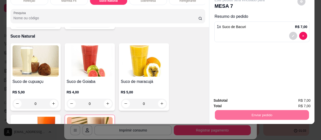
click at [248, 99] on button "Não registrar e enviar pedido" at bounding box center [245, 99] width 52 height 10
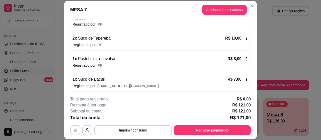
scroll to position [135, 0]
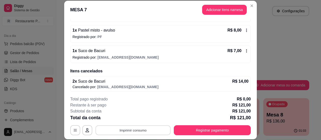
click at [148, 127] on button "Imprimir consumo" at bounding box center [132, 130] width 75 height 10
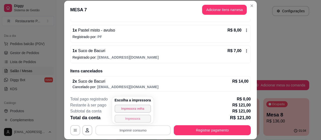
click at [130, 117] on button "Impressora" at bounding box center [132, 119] width 36 height 8
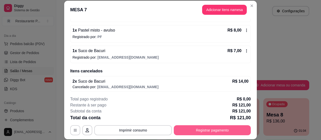
click at [199, 132] on button "Registrar pagamento" at bounding box center [212, 130] width 77 height 10
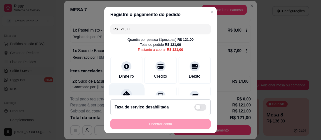
click at [125, 90] on div at bounding box center [126, 94] width 11 height 11
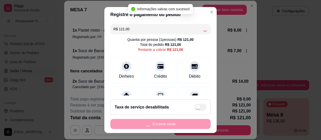
type input "R$ 0,00"
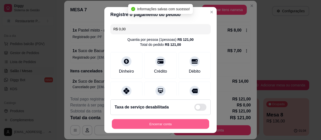
click at [161, 124] on button "Encerrar conta" at bounding box center [160, 124] width 97 height 10
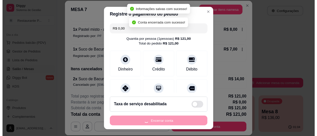
scroll to position [0, 0]
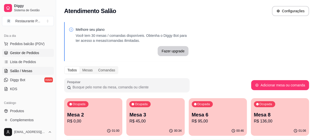
click at [26, 50] on span "Gestor de Pedidos" at bounding box center [24, 52] width 29 height 5
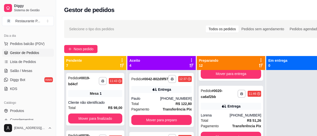
scroll to position [104, 0]
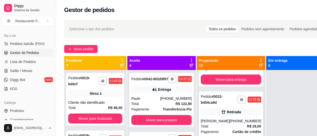
click at [230, 117] on div "**********" at bounding box center [231, 121] width 64 height 58
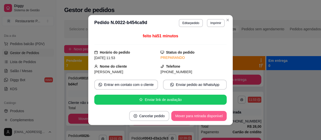
click at [209, 115] on button "Mover para retirada disponível" at bounding box center [198, 116] width 55 height 10
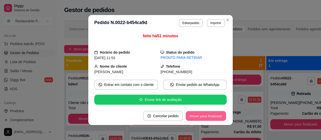
click at [209, 115] on button "Mover para finalizado" at bounding box center [206, 116] width 40 height 10
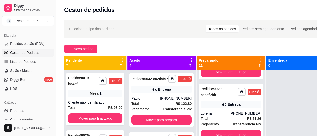
scroll to position [34, 0]
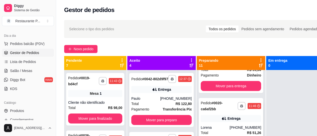
click at [240, 118] on div "Entrega" at bounding box center [231, 118] width 60 height 7
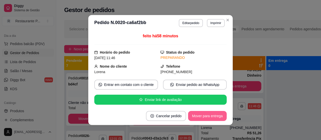
click at [206, 115] on button "Mover para entrega" at bounding box center [207, 116] width 39 height 10
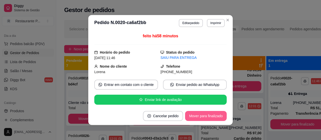
click at [213, 115] on button "Mover para finalizado" at bounding box center [206, 116] width 42 height 10
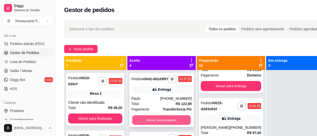
click at [152, 125] on button "Mover para preparo" at bounding box center [161, 120] width 59 height 10
click at [166, 125] on button "Mover para preparo" at bounding box center [161, 120] width 60 height 10
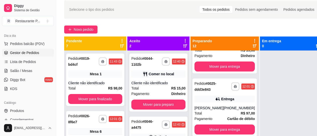
scroll to position [20, 0]
click at [157, 105] on button "Mover para preparo" at bounding box center [158, 105] width 54 height 10
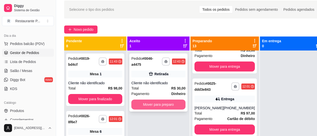
click at [159, 105] on button "Mover para preparo" at bounding box center [158, 105] width 54 height 10
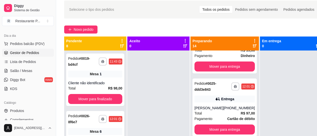
scroll to position [0, 0]
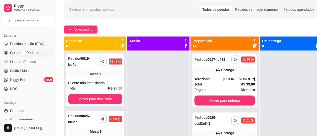
click at [252, 47] on icon at bounding box center [254, 46] width 4 height 4
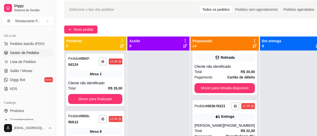
scroll to position [376, 0]
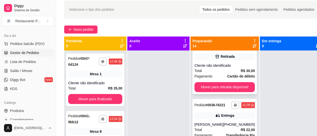
click at [230, 68] on div "Cliente não identificado" at bounding box center [224, 65] width 60 height 5
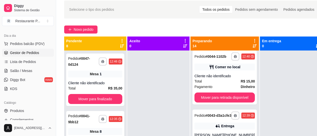
scroll to position [0, 0]
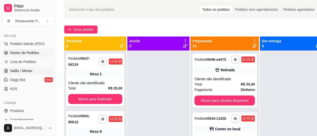
click at [19, 69] on span "Salão / Mesas" at bounding box center [21, 70] width 22 height 5
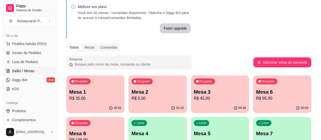
scroll to position [31, 0]
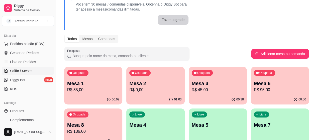
click at [254, 91] on p "R$ 95,00" at bounding box center [280, 90] width 52 height 6
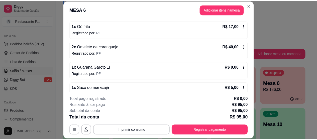
scroll to position [67, 0]
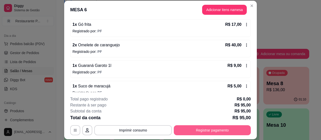
click at [188, 129] on button "Registrar pagamento" at bounding box center [212, 130] width 77 height 10
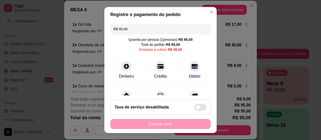
click at [133, 29] on input "R$ 95,00" at bounding box center [160, 29] width 94 height 10
click at [133, 28] on input "R$ 95,00" at bounding box center [160, 29] width 94 height 10
click at [137, 28] on input "R$ 95,00" at bounding box center [160, 29] width 94 height 10
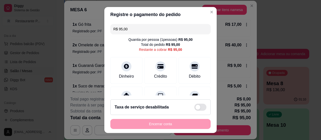
click at [133, 29] on input "R$ 95,00" at bounding box center [160, 29] width 94 height 10
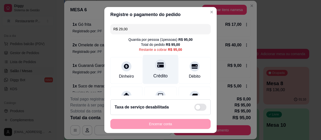
click at [155, 68] on div at bounding box center [160, 64] width 11 height 11
type input "R$ 66,00"
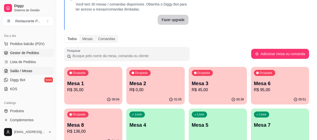
click at [25, 53] on span "Gestor de Pedidos" at bounding box center [24, 52] width 29 height 5
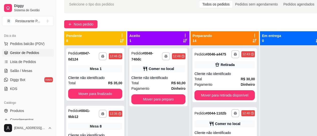
scroll to position [28, 0]
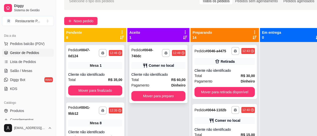
click at [167, 69] on div "**********" at bounding box center [158, 74] width 58 height 58
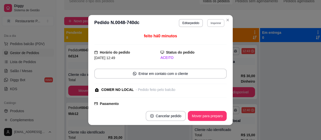
click at [211, 24] on button "Imprimir" at bounding box center [215, 23] width 17 height 8
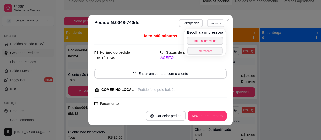
click at [205, 49] on button "Impressora" at bounding box center [204, 51] width 35 height 8
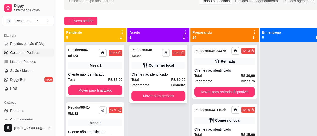
click at [167, 53] on icon "button" at bounding box center [165, 53] width 3 height 3
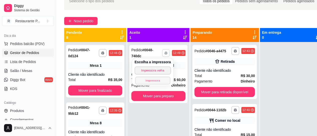
click at [147, 78] on button "Impressora" at bounding box center [152, 81] width 35 height 8
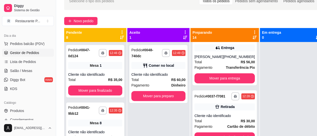
scroll to position [332, 0]
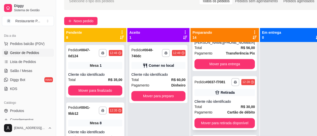
click at [230, 104] on div "Cliente não identificado" at bounding box center [224, 101] width 60 height 5
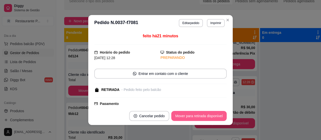
click at [194, 115] on button "Mover para retirada disponível" at bounding box center [198, 116] width 55 height 10
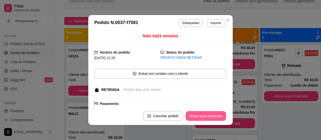
click at [193, 117] on button "Mover para finalizado" at bounding box center [206, 116] width 40 height 10
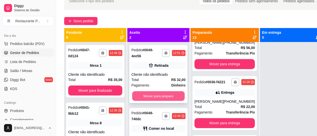
click at [150, 93] on button "Mover para preparo" at bounding box center [158, 96] width 53 height 10
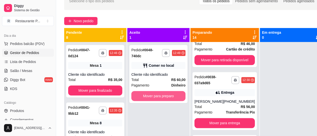
scroll to position [395, 0]
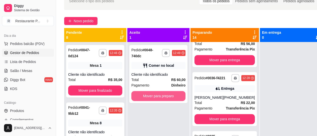
click at [150, 93] on button "Mover para preparo" at bounding box center [158, 96] width 54 height 10
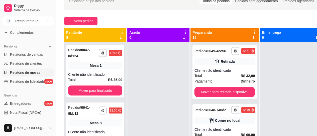
scroll to position [141, 0]
click at [21, 71] on span "Relatório de mesas" at bounding box center [25, 71] width 30 height 5
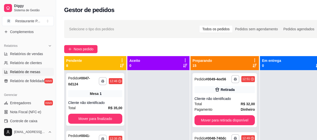
select select "TOTAL_OF_ORDERS"
select select "7"
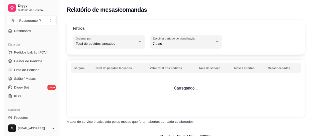
scroll to position [40, 0]
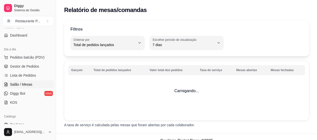
click at [26, 82] on span "Salão / Mesas" at bounding box center [21, 84] width 22 height 5
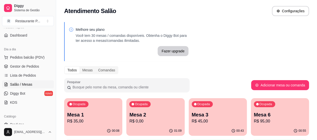
click at [254, 121] on p "R$ 95,00" at bounding box center [280, 121] width 52 height 6
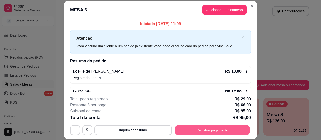
click at [203, 131] on button "Registrar pagamento" at bounding box center [212, 130] width 75 height 10
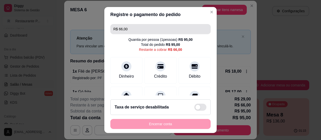
click at [131, 30] on input "R$ 66,00" at bounding box center [160, 29] width 94 height 10
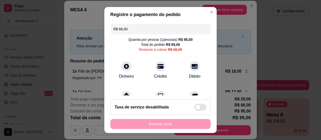
click at [131, 30] on input "R$ 66,00" at bounding box center [160, 29] width 94 height 10
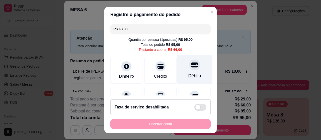
click at [189, 69] on div at bounding box center [194, 64] width 11 height 11
click at [190, 74] on div "Débito" at bounding box center [194, 76] width 13 height 7
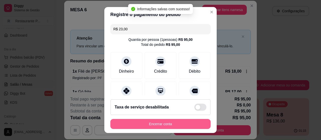
type input "R$ 0,00"
click at [163, 124] on button "Encerrar conta" at bounding box center [160, 124] width 97 height 10
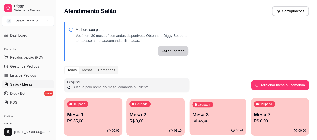
click at [192, 115] on p "Mesa 3" at bounding box center [217, 114] width 51 height 7
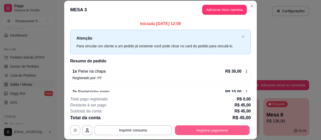
click at [203, 130] on button "Registrar pagamento" at bounding box center [212, 130] width 75 height 10
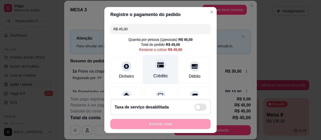
click at [155, 69] on div at bounding box center [160, 64] width 11 height 11
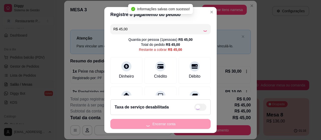
type input "R$ 0,00"
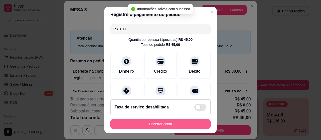
click at [165, 124] on button "Encerrar conta" at bounding box center [160, 124] width 100 height 10
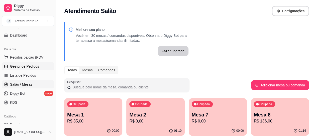
click at [26, 67] on span "Gestor de Pedidos" at bounding box center [24, 66] width 29 height 5
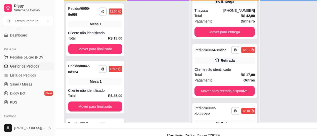
scroll to position [565, 0]
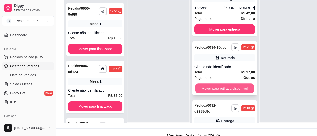
click at [233, 94] on button "Mover para retirada disponível" at bounding box center [224, 89] width 59 height 10
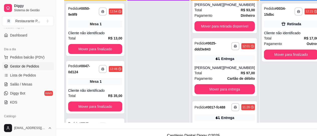
scroll to position [736, 0]
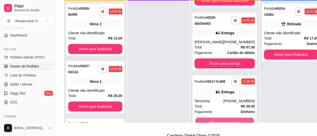
click at [227, 122] on button "Mover para entrega" at bounding box center [224, 123] width 59 height 10
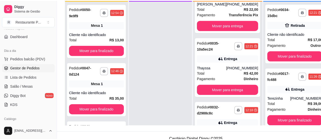
scroll to position [499, 0]
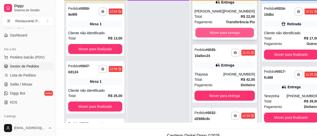
click at [224, 38] on button "Mover para entrega" at bounding box center [224, 33] width 59 height 10
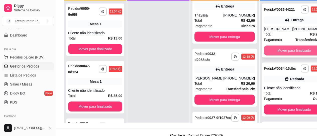
click at [278, 54] on button "Mover para finalizado" at bounding box center [294, 51] width 60 height 10
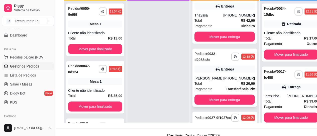
click at [210, 73] on div "Entrega" at bounding box center [224, 69] width 60 height 7
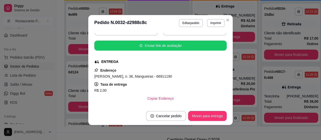
scroll to position [62, 0]
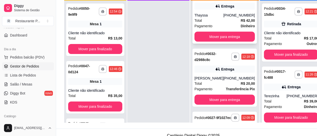
click at [215, 18] on div "Thayssa" at bounding box center [208, 15] width 29 height 5
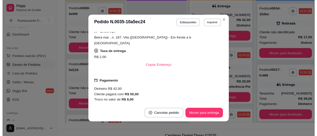
scroll to position [0, 0]
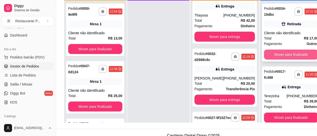
click at [292, 54] on button "Mover para finalizado" at bounding box center [291, 55] width 54 height 10
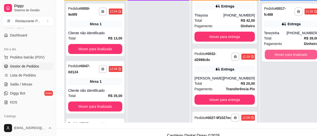
click at [292, 54] on button "Mover para finalizado" at bounding box center [290, 55] width 53 height 10
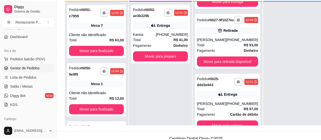
scroll to position [618, 0]
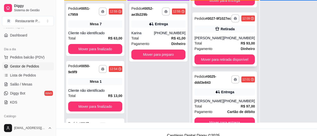
click at [220, 44] on div "Total R$ 93,00" at bounding box center [224, 44] width 60 height 6
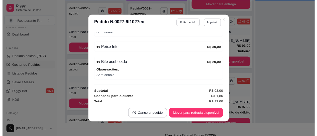
scroll to position [171, 0]
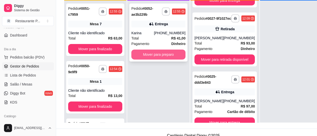
click at [161, 52] on button "Mover para preparo" at bounding box center [158, 55] width 54 height 10
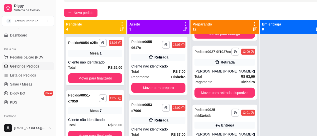
scroll to position [35, 0]
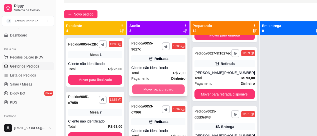
click at [169, 87] on button "Mover para preparo" at bounding box center [158, 90] width 53 height 10
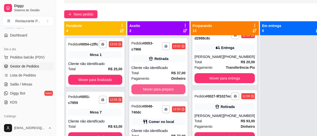
scroll to position [677, 0]
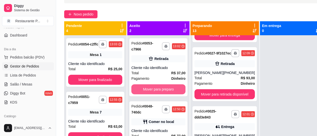
click at [169, 87] on button "Mover para preparo" at bounding box center [158, 89] width 54 height 10
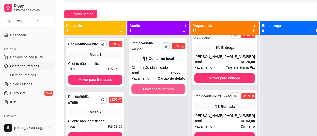
scroll to position [740, 0]
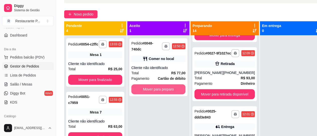
click at [169, 87] on button "Mover para preparo" at bounding box center [158, 89] width 54 height 10
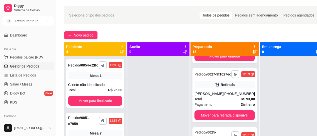
scroll to position [15, 0]
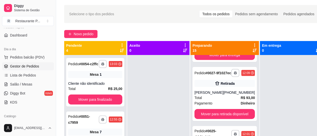
click at [252, 56] on div "**********" at bounding box center [224, 123] width 68 height 136
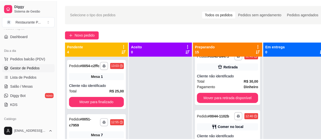
scroll to position [313, 0]
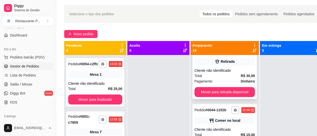
click at [240, 73] on div "Cliente não identificado" at bounding box center [224, 70] width 60 height 5
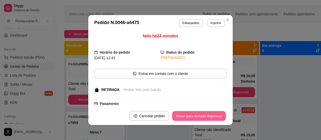
click at [209, 113] on button "Mover para retirada disponível" at bounding box center [199, 116] width 54 height 10
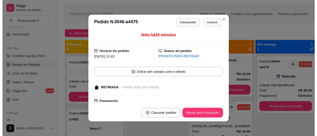
scroll to position [249, 0]
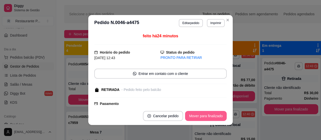
click at [208, 114] on button "Mover para finalizado" at bounding box center [206, 116] width 42 height 10
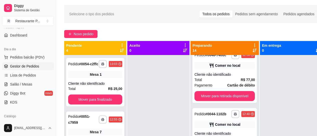
click at [252, 49] on icon at bounding box center [254, 51] width 4 height 4
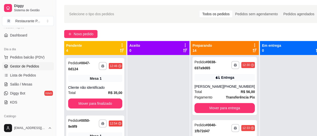
scroll to position [0, 0]
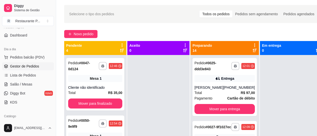
click at [207, 125] on strong "# 0027-9f1027ec" at bounding box center [218, 127] width 26 height 4
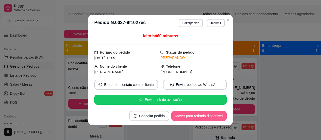
click at [200, 115] on button "Mover para retirada disponível" at bounding box center [198, 116] width 55 height 10
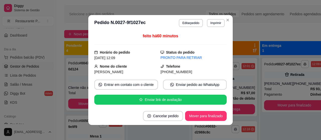
click at [193, 110] on footer "Cancelar pedido Mover para finalizado" at bounding box center [160, 116] width 144 height 18
click at [199, 111] on button "Mover para finalizado" at bounding box center [206, 116] width 40 height 10
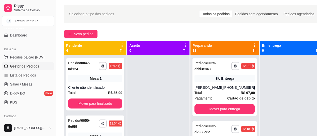
click at [253, 52] on icon at bounding box center [254, 51] width 4 height 4
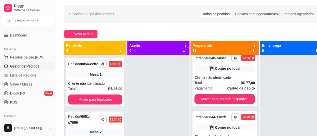
scroll to position [301, 0]
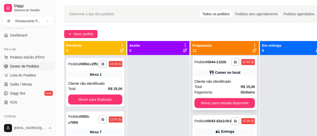
click at [227, 90] on div "Total R$ 15,00" at bounding box center [224, 87] width 60 height 6
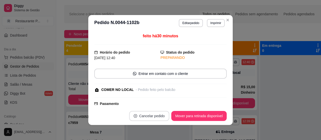
click at [153, 114] on button "Cancelar pedido" at bounding box center [149, 116] width 40 height 10
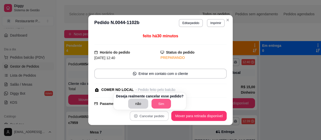
click at [157, 102] on button "Sim" at bounding box center [161, 104] width 20 height 10
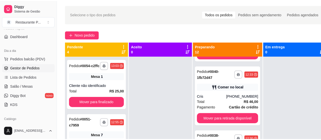
scroll to position [421, 0]
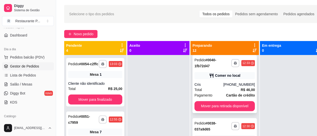
click at [215, 93] on div "Total R$ 46,00" at bounding box center [224, 90] width 60 height 6
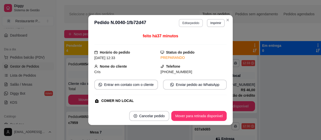
click at [185, 19] on button "Editar pedido" at bounding box center [191, 23] width 24 height 8
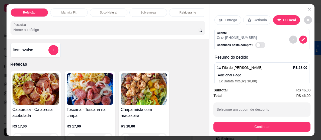
click at [107, 11] on p "Suco Natural" at bounding box center [108, 13] width 17 height 4
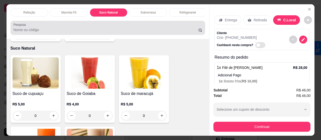
scroll to position [14, 0]
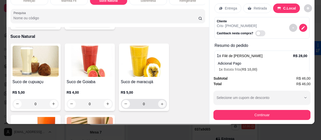
click at [160, 102] on icon "increase-product-quantity" at bounding box center [162, 104] width 4 height 4
type input "1"
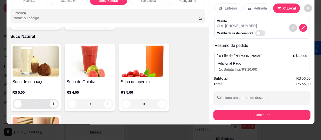
click at [52, 102] on icon "increase-product-quantity" at bounding box center [54, 104] width 4 height 4
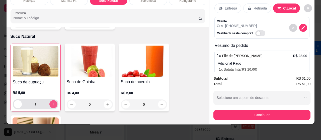
type input "1"
click at [256, 31] on span "Automatic updates" at bounding box center [258, 33] width 4 height 4
click at [255, 34] on input "Automatic updates" at bounding box center [256, 35] width 3 height 3
checkbox input "true"
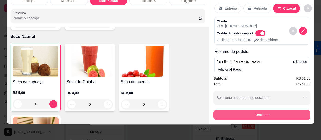
click at [259, 110] on button "Continuar" at bounding box center [261, 115] width 97 height 10
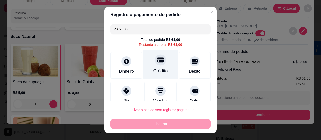
click at [155, 63] on div at bounding box center [160, 59] width 11 height 11
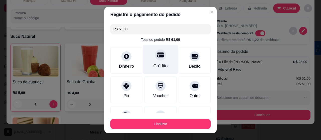
type input "R$ 0,00"
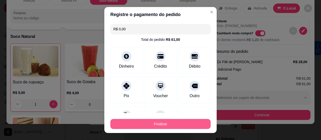
click at [159, 124] on button "Finalizar" at bounding box center [160, 124] width 100 height 10
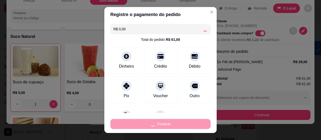
type input "0"
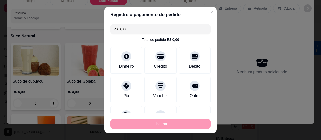
type input "-R$ 61,00"
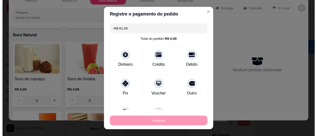
scroll to position [788, 0]
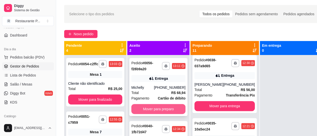
click at [156, 107] on button "Mover para preparo" at bounding box center [158, 109] width 54 height 10
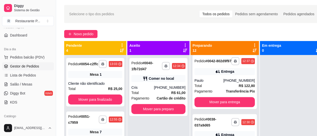
scroll to position [484, 0]
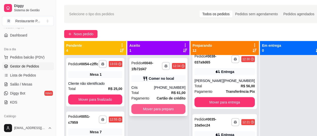
click at [153, 109] on button "Mover para preparo" at bounding box center [158, 109] width 54 height 10
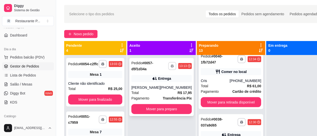
click at [168, 64] on button "button" at bounding box center [172, 66] width 8 height 8
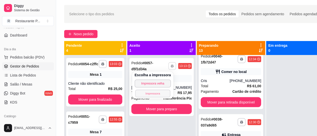
click at [151, 89] on div "Escolha a impressora Impressora velha Impressora" at bounding box center [152, 85] width 41 height 27
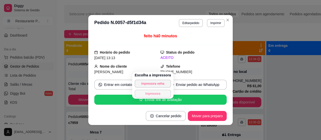
click at [147, 92] on button "Impressora" at bounding box center [152, 94] width 36 height 8
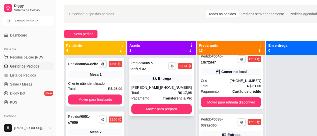
click at [180, 74] on div "**********" at bounding box center [161, 87] width 64 height 58
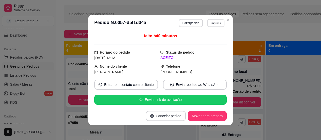
click at [210, 20] on button "Imprimir" at bounding box center [215, 23] width 17 height 8
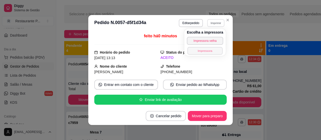
click at [197, 48] on button "Impressora" at bounding box center [204, 51] width 35 height 8
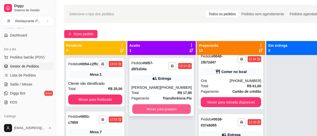
click at [143, 106] on button "Mover para preparo" at bounding box center [161, 109] width 59 height 10
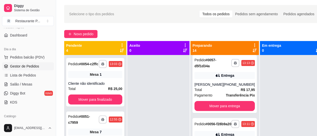
scroll to position [0, 0]
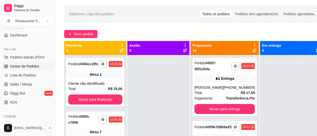
click at [253, 51] on icon at bounding box center [254, 51] width 4 height 4
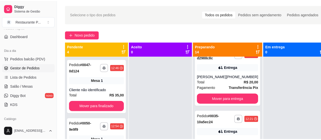
scroll to position [86, 0]
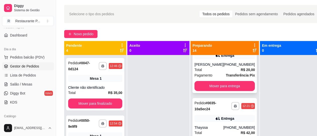
click at [229, 73] on strong "Transferência Pix" at bounding box center [240, 75] width 29 height 4
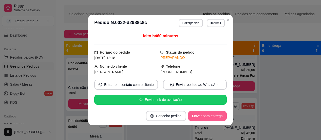
click at [205, 114] on button "Mover para entrega" at bounding box center [207, 116] width 39 height 10
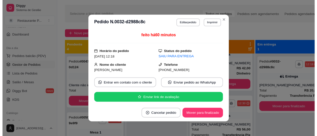
scroll to position [23, 0]
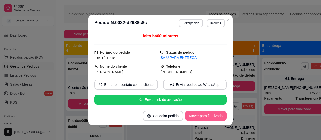
click at [203, 115] on button "Mover para finalizado" at bounding box center [206, 116] width 42 height 10
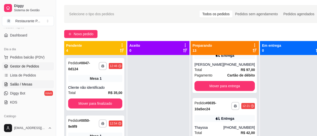
click at [32, 86] on link "Salão / Mesas" at bounding box center [28, 84] width 52 height 8
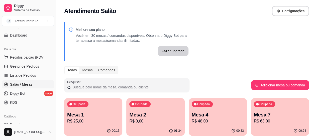
click at [254, 116] on p "Mesa 7" at bounding box center [280, 114] width 52 height 7
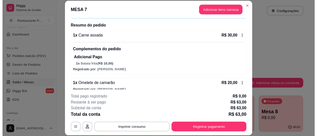
scroll to position [35, 0]
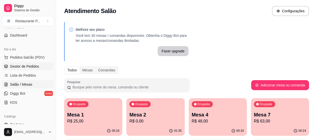
click at [31, 63] on link "Gestor de Pedidos" at bounding box center [28, 66] width 52 height 8
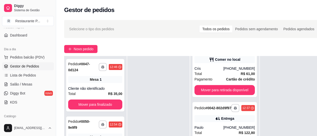
scroll to position [181, 0]
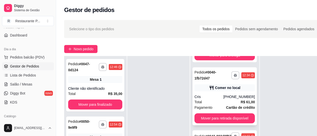
click at [233, 94] on div "[PHONE_NUMBER]" at bounding box center [239, 96] width 32 height 5
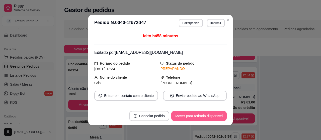
click at [210, 117] on button "Mover para retirada disponível" at bounding box center [198, 116] width 55 height 10
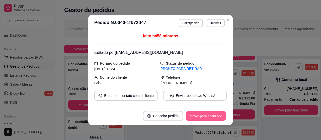
click at [208, 116] on button "Mover para finalizado" at bounding box center [206, 116] width 40 height 10
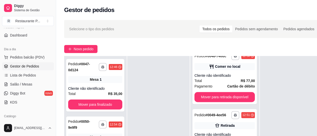
scroll to position [350, 0]
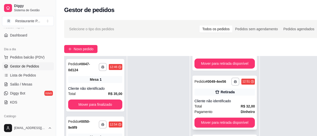
click at [228, 104] on div "Cliente não identificado" at bounding box center [224, 101] width 60 height 5
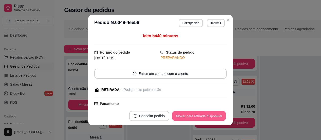
click at [197, 115] on button "Mover para retirada disponível" at bounding box center [199, 116] width 54 height 10
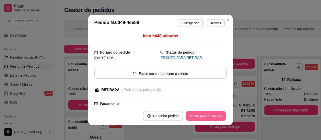
click at [197, 115] on button "Mover para finalizado" at bounding box center [206, 116] width 40 height 10
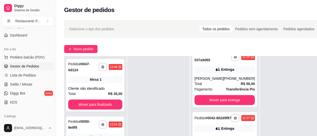
scroll to position [0, 0]
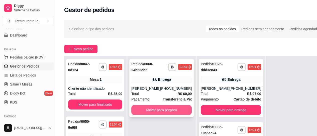
click at [150, 110] on button "Mover para preparo" at bounding box center [161, 110] width 60 height 10
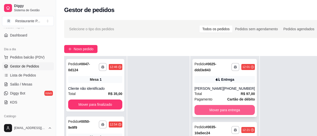
click at [227, 110] on button "Mover para entrega" at bounding box center [224, 110] width 60 height 10
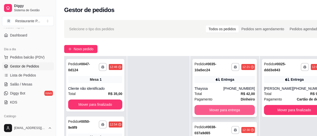
click at [219, 107] on button "Mover para entrega" at bounding box center [224, 110] width 60 height 10
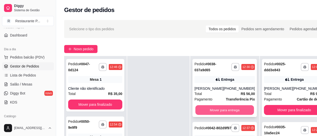
click at [217, 107] on button "Mover para entrega" at bounding box center [224, 110] width 59 height 10
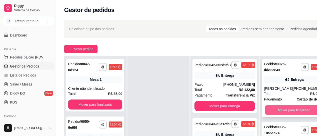
click at [292, 110] on button "Mover para finalizado" at bounding box center [294, 110] width 59 height 10
click at [291, 111] on button "Mover para finalizado" at bounding box center [294, 110] width 59 height 10
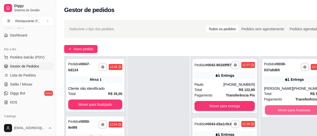
click at [291, 111] on button "Mover para finalizado" at bounding box center [294, 110] width 59 height 10
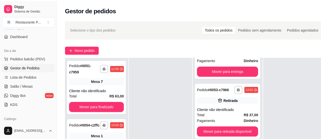
scroll to position [213, 0]
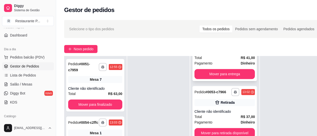
click at [218, 61] on div "Total R$ 41,00" at bounding box center [224, 58] width 60 height 6
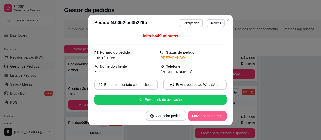
click at [206, 117] on button "Mover para entrega" at bounding box center [207, 116] width 39 height 10
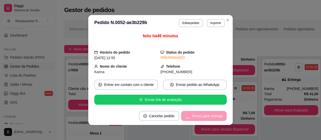
scroll to position [150, 0]
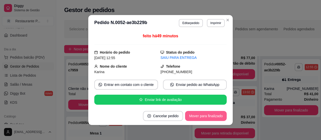
click at [206, 117] on button "Mover para finalizado" at bounding box center [206, 116] width 42 height 10
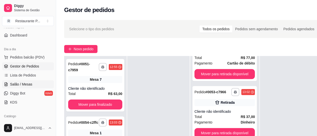
click at [22, 84] on span "Salão / Mesas" at bounding box center [21, 84] width 22 height 5
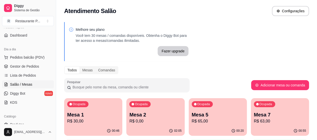
click at [85, 112] on p "Mesa 1" at bounding box center [93, 114] width 52 height 7
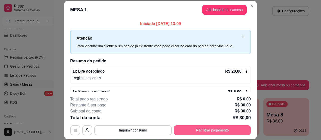
click at [209, 130] on button "Registrar pagamento" at bounding box center [212, 130] width 77 height 10
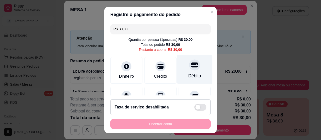
click at [188, 73] on div "Débito" at bounding box center [194, 76] width 13 height 7
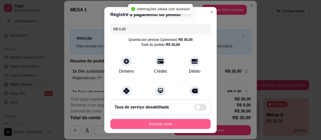
type input "R$ 0,00"
click at [168, 125] on button "Encerrar conta" at bounding box center [160, 124] width 100 height 10
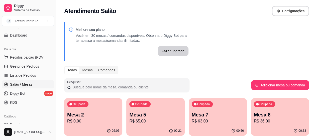
click at [254, 119] on p "R$ 36,00" at bounding box center [280, 121] width 52 height 6
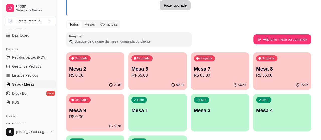
scroll to position [51, 0]
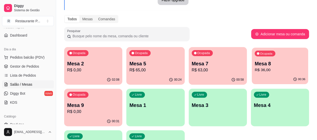
click at [254, 64] on p "Mesa 8" at bounding box center [279, 63] width 51 height 7
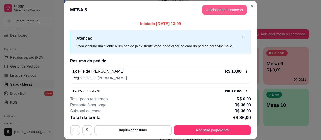
click at [212, 7] on button "Adicionar itens na mesa" at bounding box center [224, 10] width 45 height 10
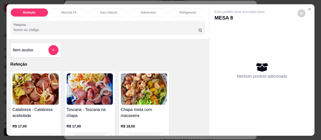
click at [152, 8] on div "Sobremesa" at bounding box center [148, 12] width 38 height 9
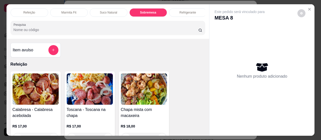
scroll to position [14, 0]
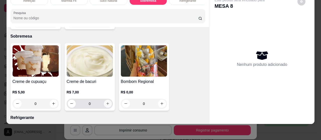
click at [106, 100] on button "increase-product-quantity" at bounding box center [108, 104] width 8 height 8
type input "1"
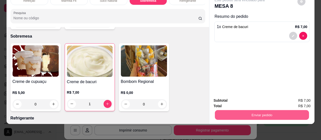
click at [240, 110] on button "Enviar pedido" at bounding box center [262, 115] width 94 height 10
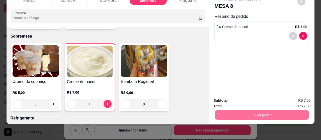
click at [239, 98] on button "Não registrar e enviar pedido" at bounding box center [245, 99] width 52 height 10
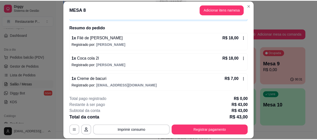
scroll to position [0, 0]
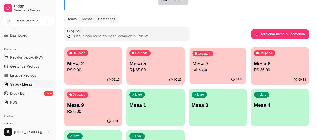
click at [192, 71] on p "R$ 63,00" at bounding box center [217, 70] width 51 height 6
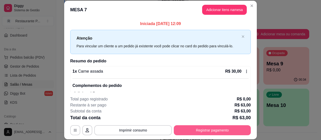
click at [194, 131] on button "Registrar pagamento" at bounding box center [212, 130] width 77 height 10
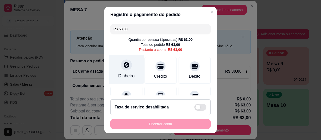
click at [126, 67] on icon at bounding box center [126, 65] width 7 height 7
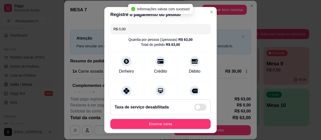
type input "R$ 0,00"
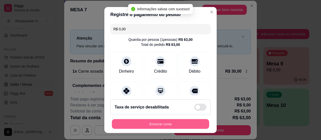
click at [163, 119] on button "Encerrar conta" at bounding box center [160, 124] width 97 height 10
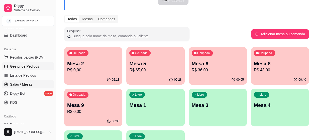
click at [28, 64] on span "Gestor de Pedidos" at bounding box center [24, 66] width 29 height 5
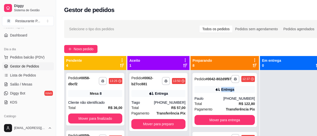
drag, startPoint x: 253, startPoint y: 84, endPoint x: 253, endPoint y: 95, distance: 11.3
click at [253, 95] on div "**********" at bounding box center [224, 138] width 68 height 136
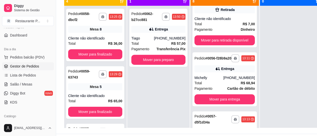
scroll to position [68, 0]
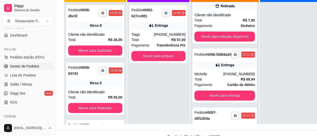
drag, startPoint x: 252, startPoint y: 94, endPoint x: 259, endPoint y: 108, distance: 15.5
click at [259, 108] on div "**********" at bounding box center [193, 56] width 258 height 136
click at [302, 76] on div at bounding box center [291, 70] width 62 height 136
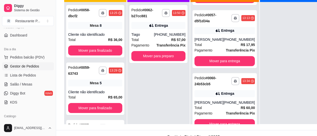
scroll to position [366, 0]
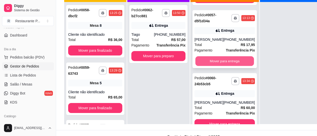
click at [225, 65] on button "Mover para entrega" at bounding box center [224, 61] width 59 height 10
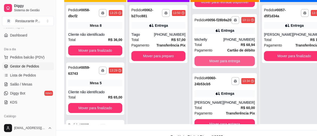
scroll to position [302, 0]
click at [225, 63] on button "Mover para entrega" at bounding box center [224, 61] width 60 height 10
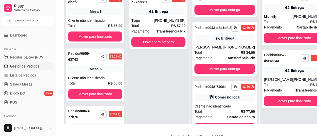
scroll to position [27, 0]
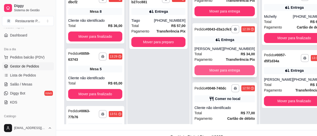
click at [227, 75] on button "Mover para entrega" at bounding box center [224, 70] width 60 height 10
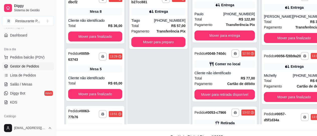
scroll to position [0, 0]
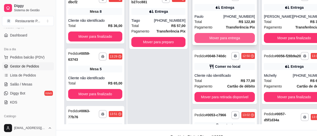
click at [238, 42] on button "Mover para entrega" at bounding box center [224, 38] width 60 height 10
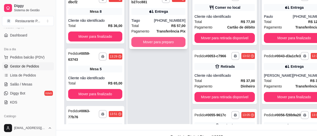
click at [162, 40] on button "Mover para preparo" at bounding box center [158, 42] width 54 height 10
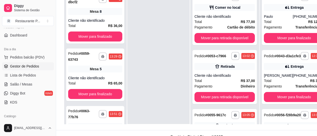
drag, startPoint x: 252, startPoint y: 45, endPoint x: 257, endPoint y: 32, distance: 13.5
click at [257, 32] on div "**********" at bounding box center [224, 56] width 68 height 136
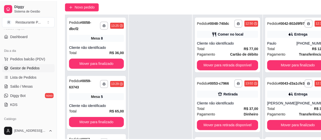
scroll to position [38, 0]
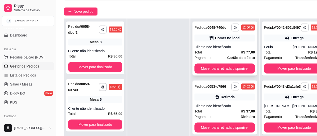
click at [231, 49] on div "Cliente não identificado" at bounding box center [224, 47] width 60 height 5
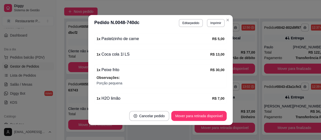
scroll to position [158, 0]
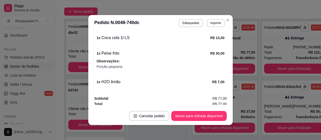
drag, startPoint x: 224, startPoint y: 85, endPoint x: 224, endPoint y: 81, distance: 4.5
click at [224, 81] on div "feito há 68 minutos Editado por [PERSON_NAME] do pedido [DATE] 12:50 Status do …" at bounding box center [160, 69] width 144 height 76
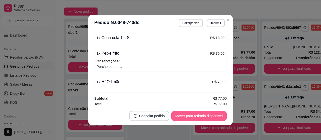
click at [194, 116] on button "Mover para retirada disponível" at bounding box center [198, 116] width 55 height 10
click at [194, 116] on button "Mover para finalizado" at bounding box center [206, 116] width 42 height 10
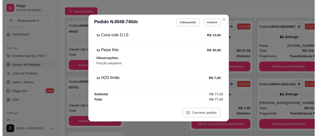
scroll to position [131, 0]
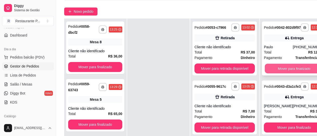
click at [281, 72] on button "Mover para finalizado" at bounding box center [294, 69] width 59 height 10
click at [281, 72] on button "Mover para finalizado" at bounding box center [294, 69] width 60 height 10
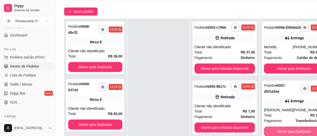
click at [294, 132] on button "Mover para finalizado" at bounding box center [294, 132] width 60 height 10
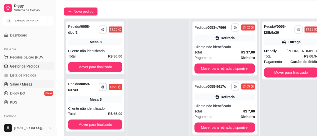
click at [25, 82] on span "Salão / Mesas" at bounding box center [21, 84] width 22 height 5
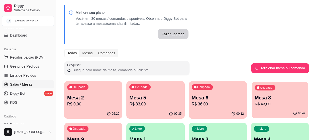
click at [244, 123] on div "Ocupada Mesa 2 R$ 0,00 02:20 Ocupada Mesa 5 R$ 83,00 00:35 Ocupada Mesa 6 R$ 36…" at bounding box center [186, 141] width 245 height 121
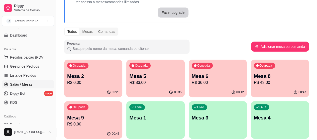
scroll to position [39, 0]
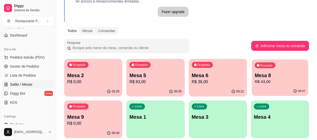
click at [254, 72] on p "Mesa 8" at bounding box center [279, 75] width 51 height 7
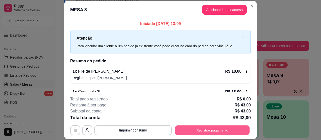
click at [228, 128] on button "Registrar pagamento" at bounding box center [212, 130] width 75 height 10
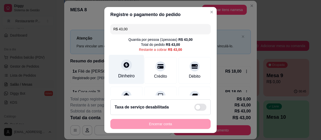
click at [112, 67] on div "Dinheiro" at bounding box center [126, 69] width 35 height 29
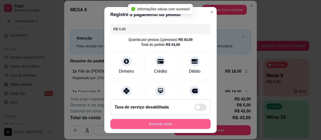
type input "R$ 0,00"
click at [172, 125] on button "Encerrar conta" at bounding box center [160, 124] width 100 height 10
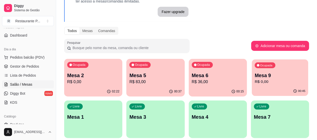
click at [254, 82] on p "R$ 0,00" at bounding box center [279, 82] width 51 height 6
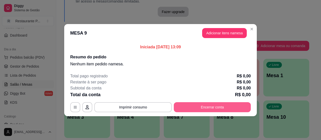
click at [218, 108] on button "Encerrar conta" at bounding box center [212, 107] width 77 height 10
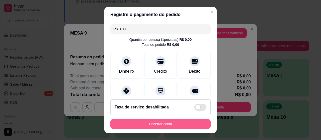
click at [151, 122] on button "Encerrar conta" at bounding box center [160, 124] width 100 height 10
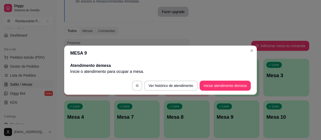
click at [246, 50] on header "MESA 9" at bounding box center [160, 53] width 192 height 15
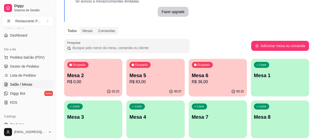
click at [129, 84] on p "R$ 83,00" at bounding box center [155, 82] width 52 height 6
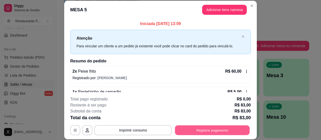
click at [218, 129] on button "Registrar pagamento" at bounding box center [212, 130] width 75 height 10
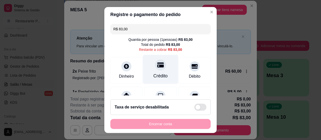
click at [164, 71] on div "Crédito" at bounding box center [160, 69] width 35 height 29
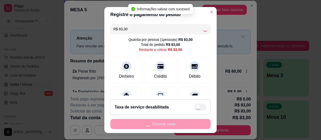
type input "R$ 0,00"
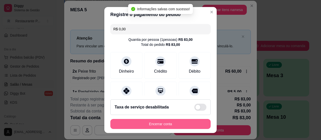
click at [168, 123] on button "Encerrar conta" at bounding box center [160, 124] width 100 height 10
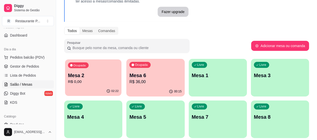
click at [82, 72] on p "Mesa 2" at bounding box center [93, 75] width 51 height 7
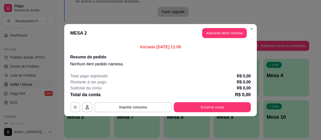
click at [204, 104] on button "Encerrar conta" at bounding box center [212, 107] width 77 height 10
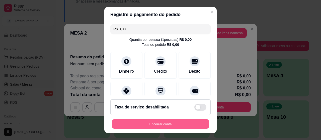
click at [153, 125] on button "Encerrar conta" at bounding box center [160, 124] width 97 height 10
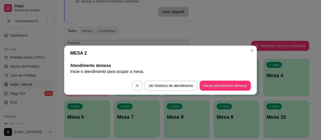
click at [247, 48] on header "MESA 2" at bounding box center [160, 53] width 192 height 15
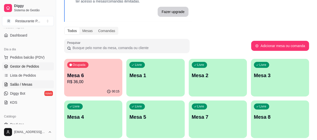
click at [27, 68] on span "Gestor de Pedidos" at bounding box center [24, 66] width 29 height 5
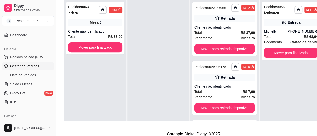
scroll to position [78, 0]
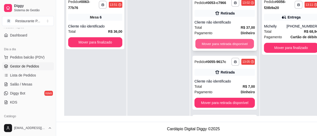
click at [224, 45] on button "Mover para retirada disponível" at bounding box center [224, 44] width 59 height 10
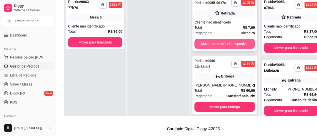
click at [222, 41] on button "Mover para retirada disponível" at bounding box center [224, 44] width 60 height 10
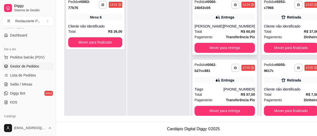
click at [220, 40] on div "**********" at bounding box center [224, 26] width 64 height 58
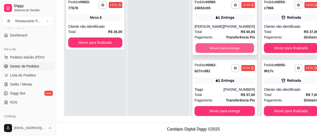
click at [202, 45] on button "Mover para entrega" at bounding box center [224, 48] width 59 height 10
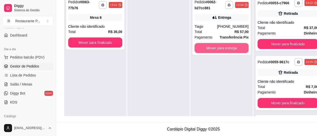
click at [202, 45] on button "Mover para entrega" at bounding box center [221, 48] width 54 height 10
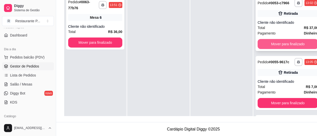
click at [281, 49] on button "Mover para finalizado" at bounding box center [287, 44] width 60 height 10
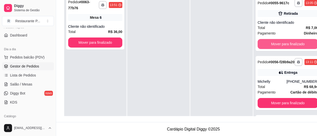
click at [281, 49] on button "Mover para finalizado" at bounding box center [287, 44] width 60 height 10
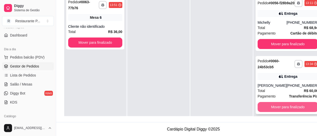
click at [281, 108] on button "Mover para finalizado" at bounding box center [287, 107] width 60 height 10
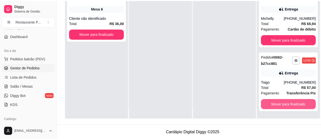
scroll to position [14, 0]
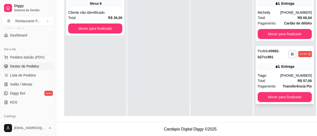
click at [272, 78] on div "Tiago" at bounding box center [268, 75] width 23 height 5
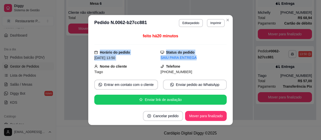
drag, startPoint x: 220, startPoint y: 42, endPoint x: 219, endPoint y: 55, distance: 12.6
click at [221, 56] on div "feito há 20 minutos Horário do pedido [DATE] 13:50 Status do pedido SAIU PARA E…" at bounding box center [160, 69] width 132 height 72
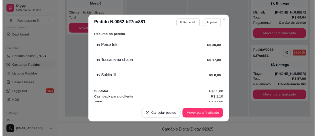
scroll to position [164, 0]
